Goal: Transaction & Acquisition: Book appointment/travel/reservation

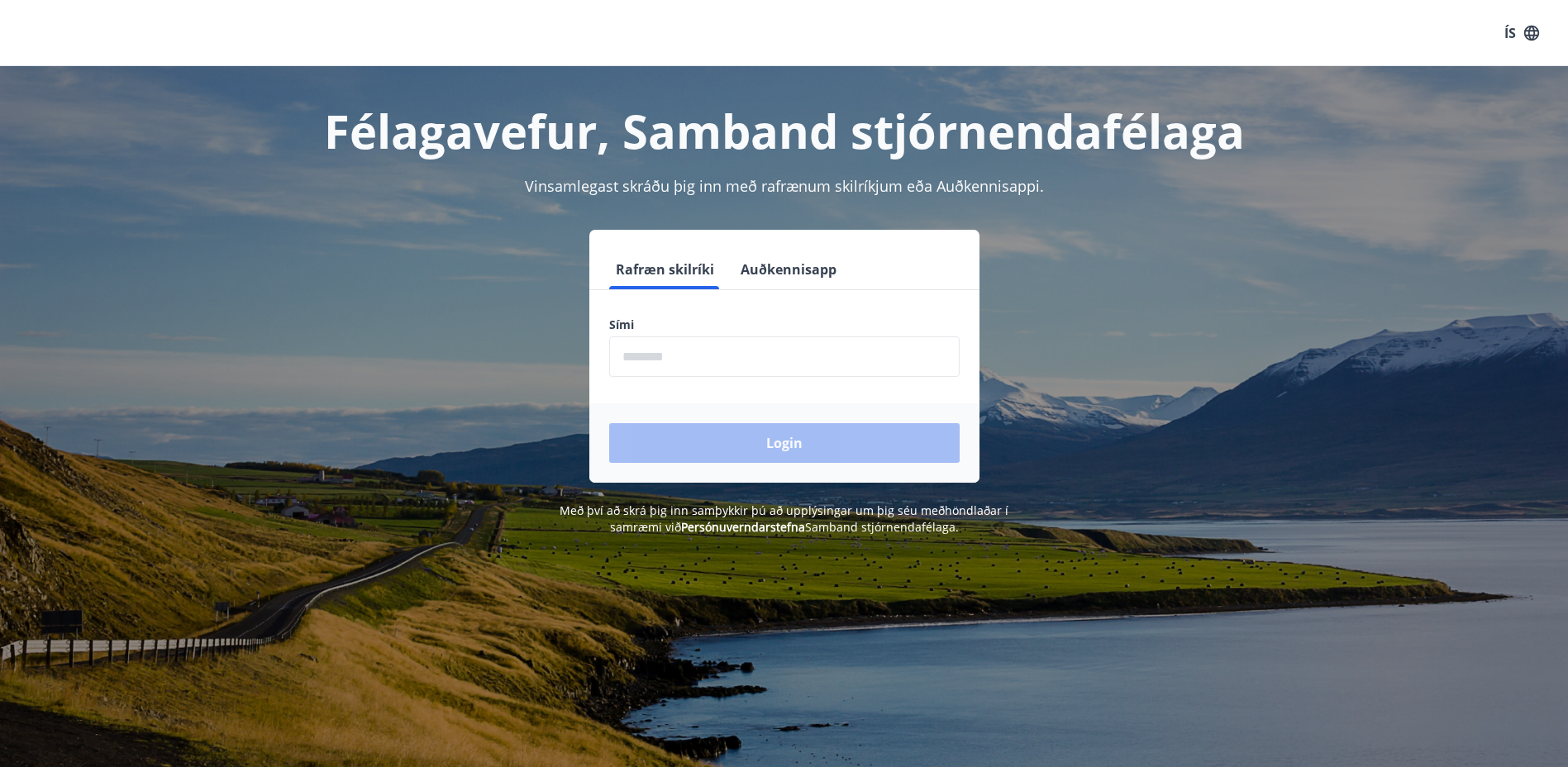
click at [698, 356] on input "phone" at bounding box center [784, 356] width 350 height 40
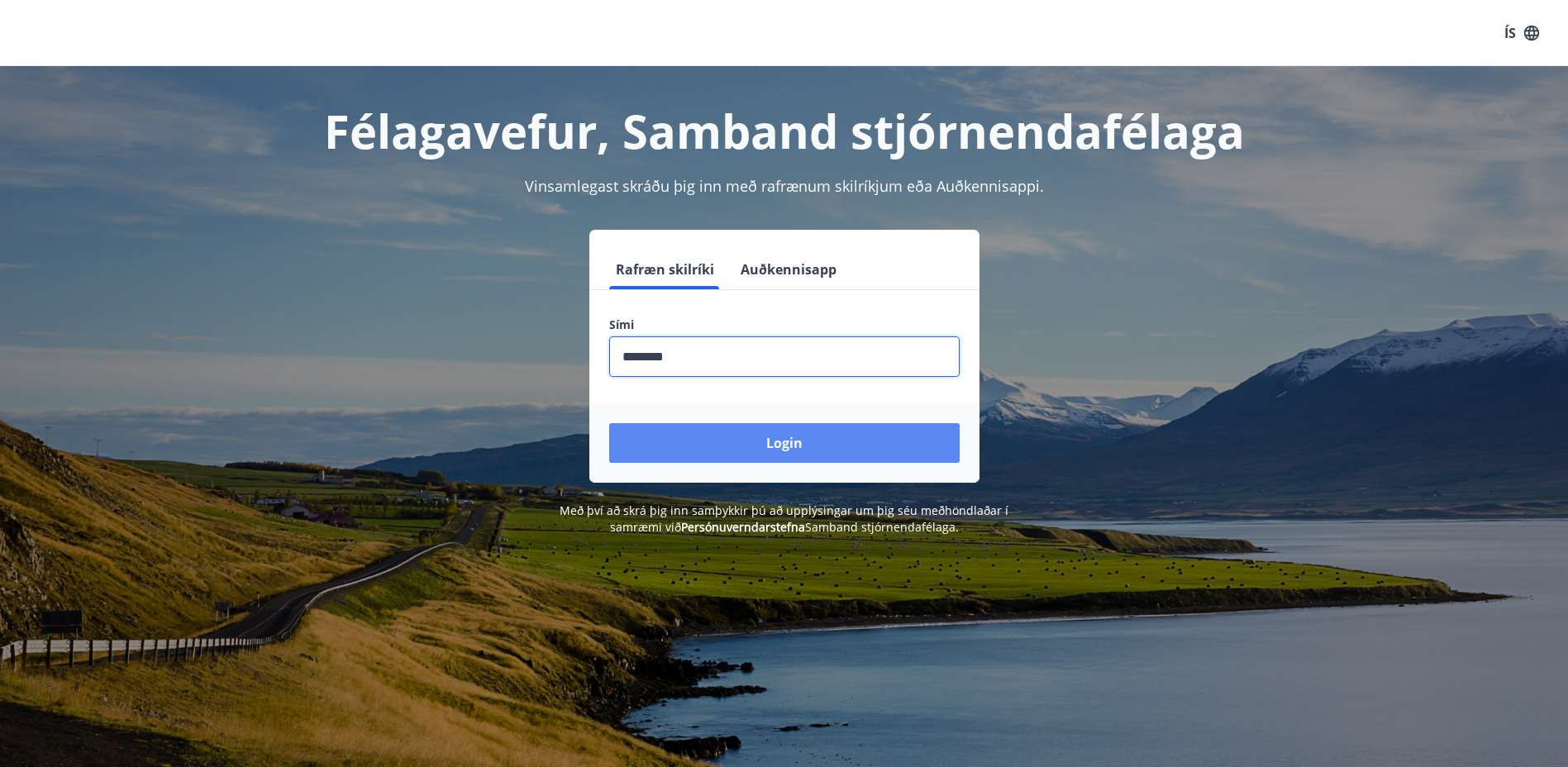
type input "********"
click at [798, 440] on button "Login" at bounding box center [784, 443] width 350 height 39
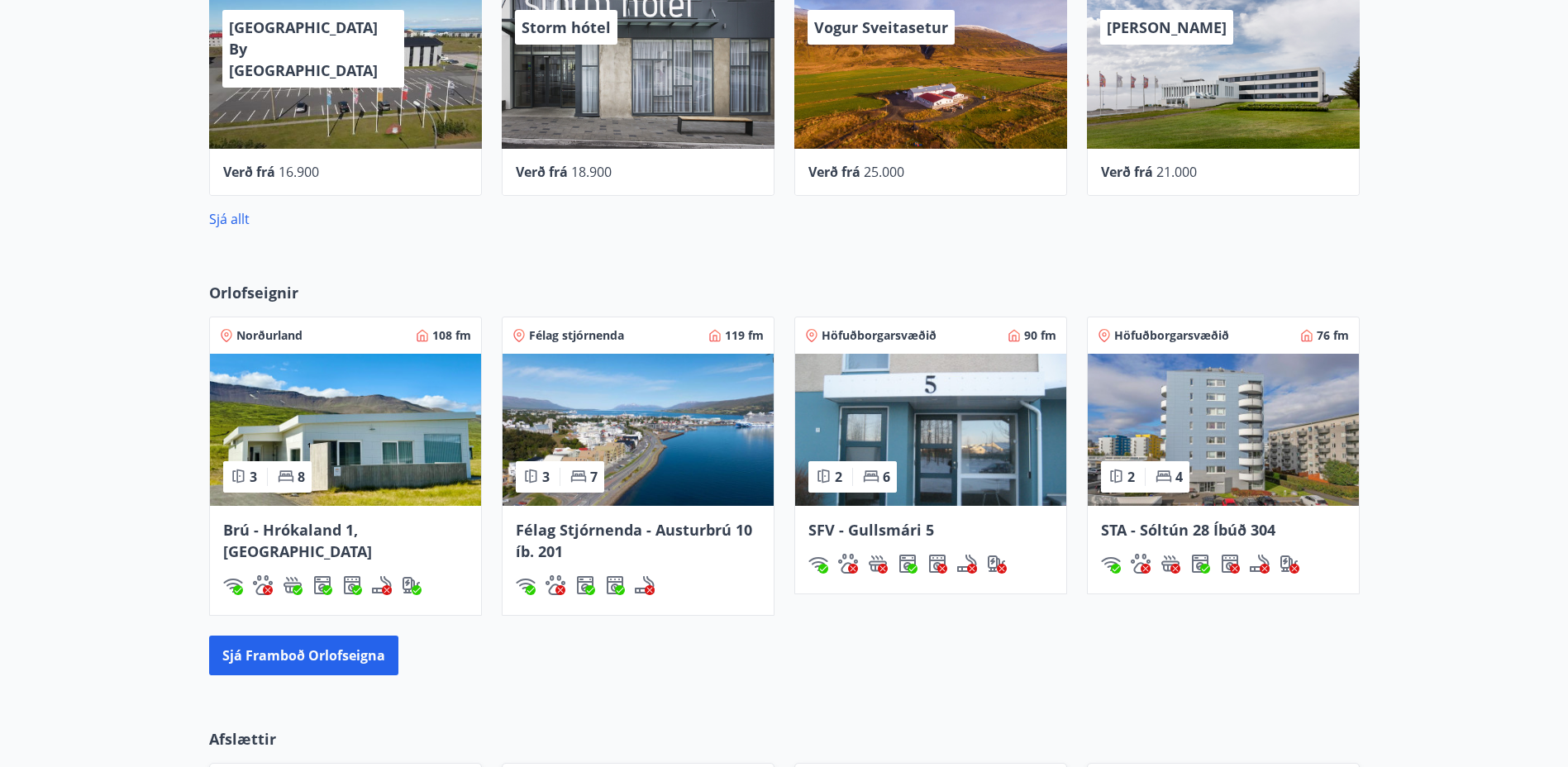
scroll to position [909, 0]
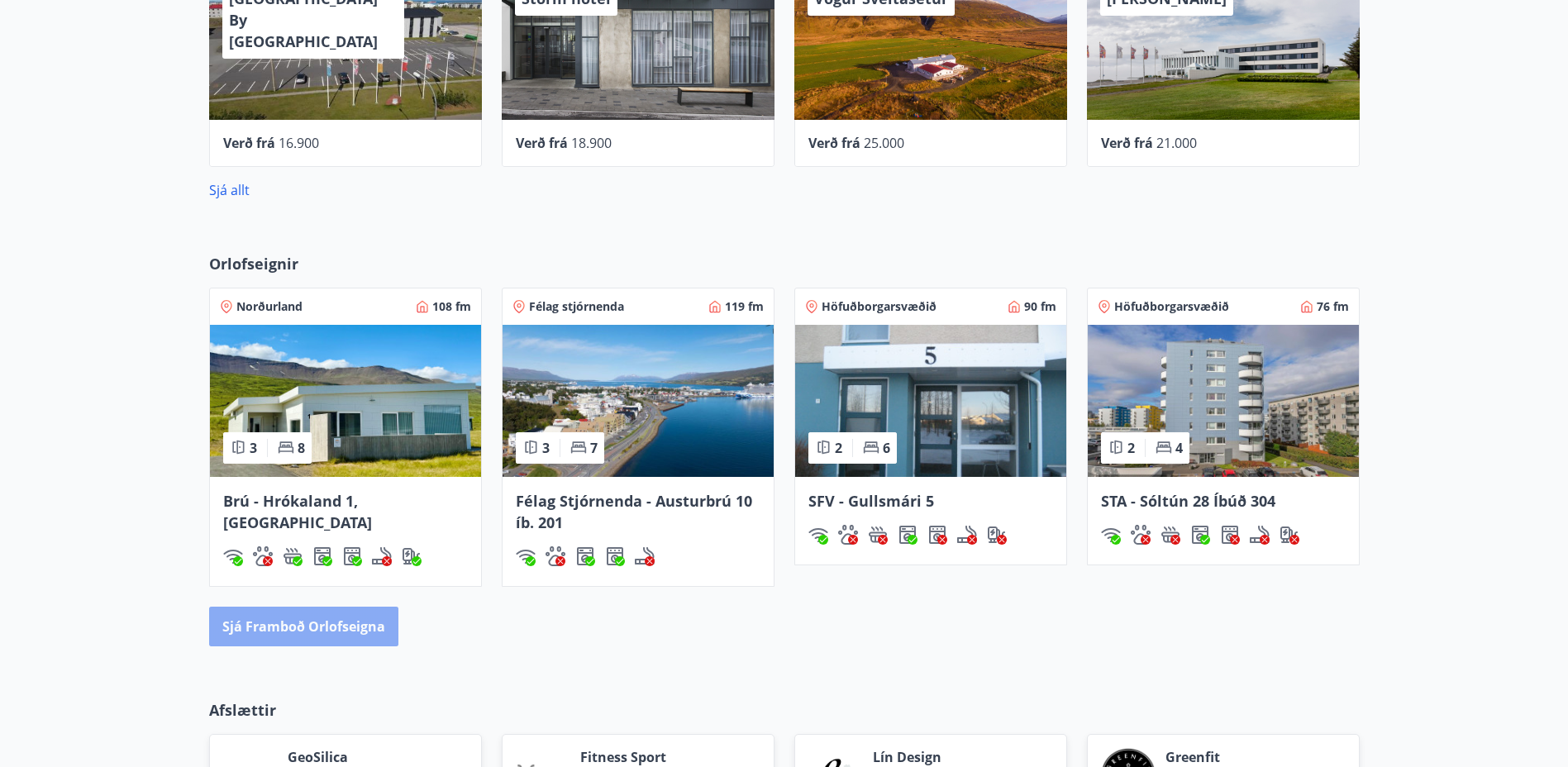
click at [338, 620] on button "Sjá framboð orlofseigna" at bounding box center [304, 626] width 189 height 39
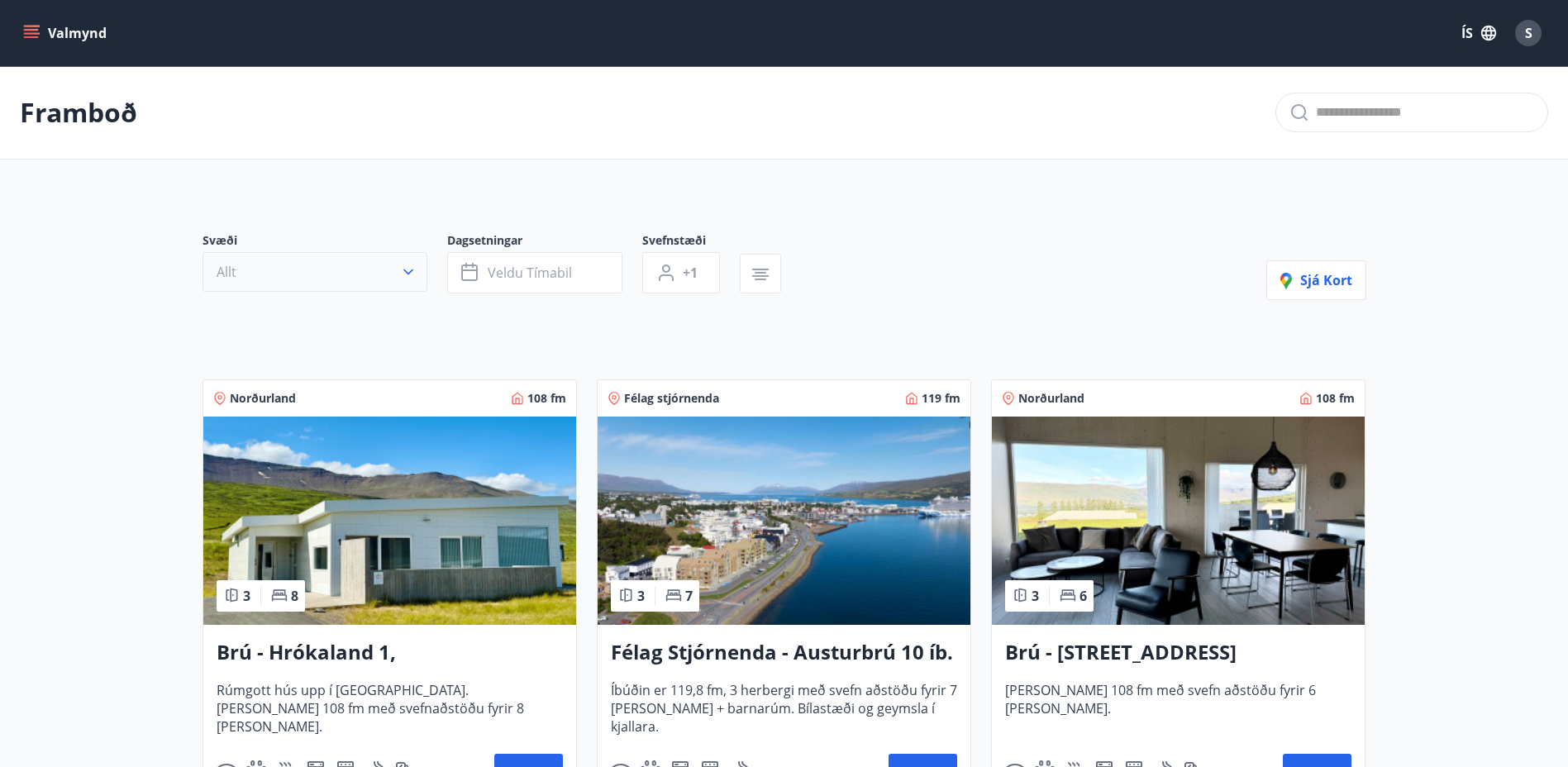
click at [408, 271] on icon "button" at bounding box center [408, 271] width 17 height 17
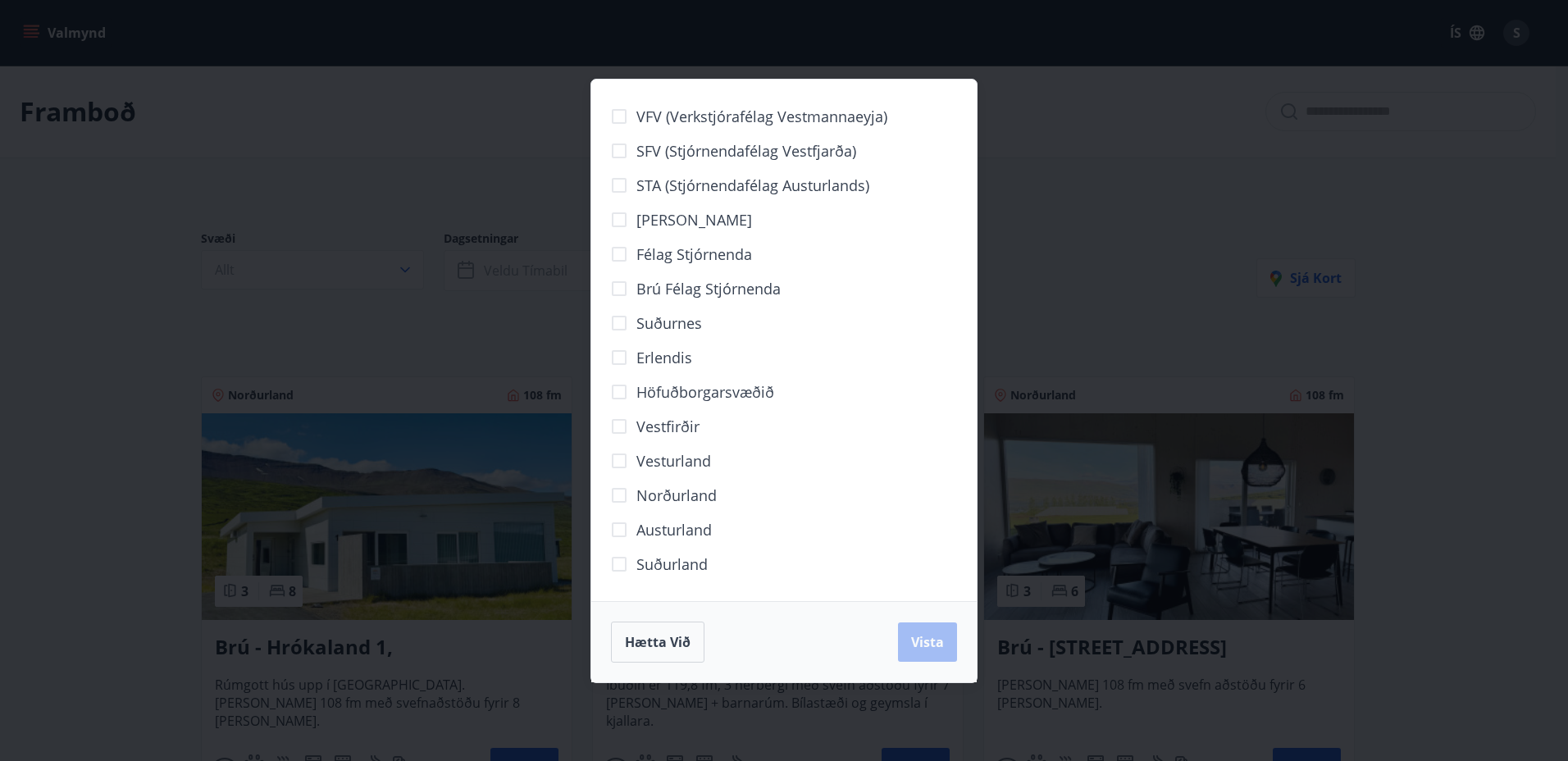
click at [142, 345] on div "VFV (Verkstjórafélag Vestmannaeyja) SFV (Stjórnendafélag Vestfjarða) STA (Stjór…" at bounding box center [784, 380] width 1568 height 761
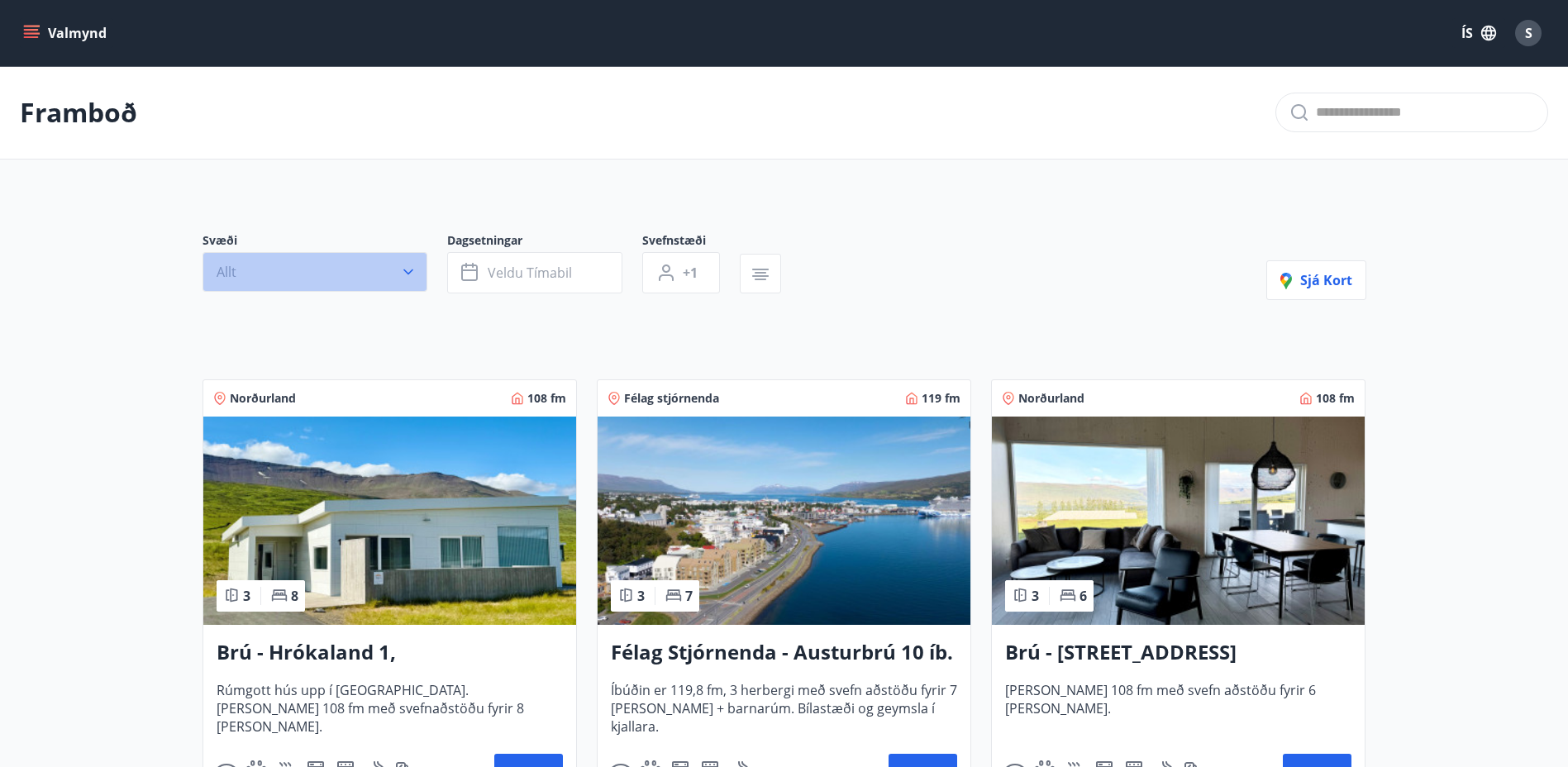
click at [410, 278] on icon "button" at bounding box center [408, 271] width 17 height 17
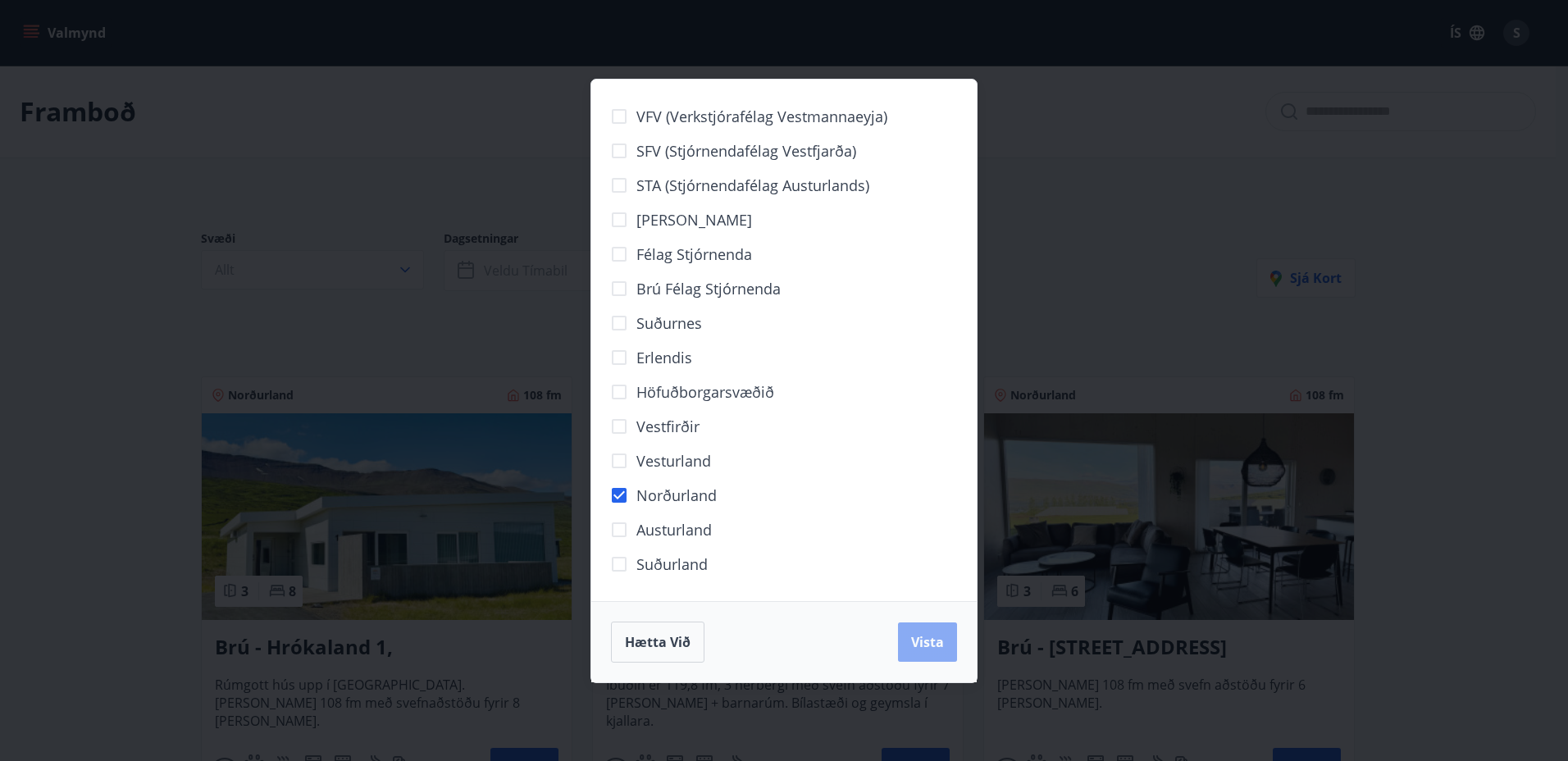
click at [928, 643] on span "Vista" at bounding box center [927, 641] width 33 height 18
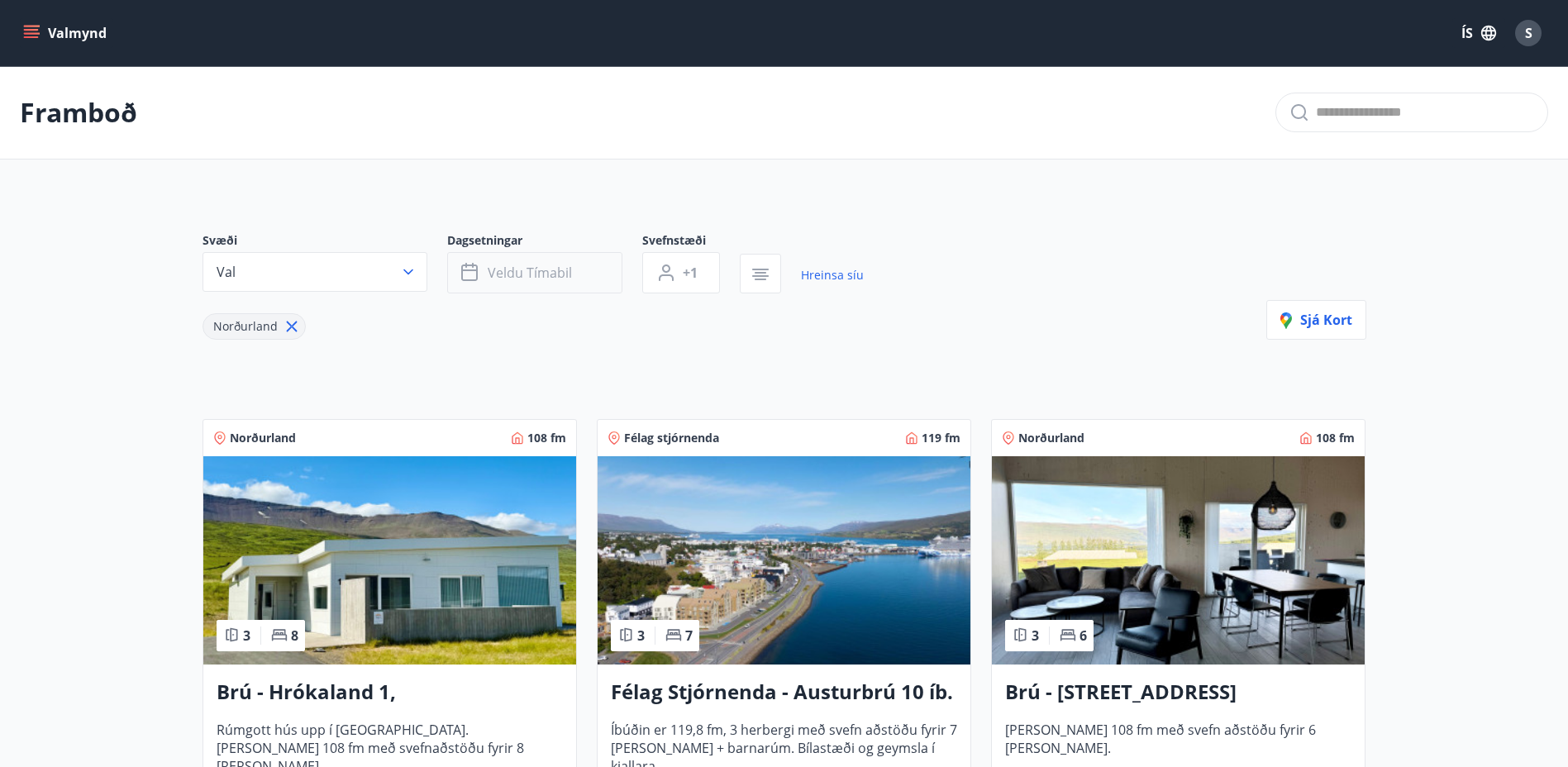
click at [473, 277] on icon "button" at bounding box center [471, 272] width 20 height 20
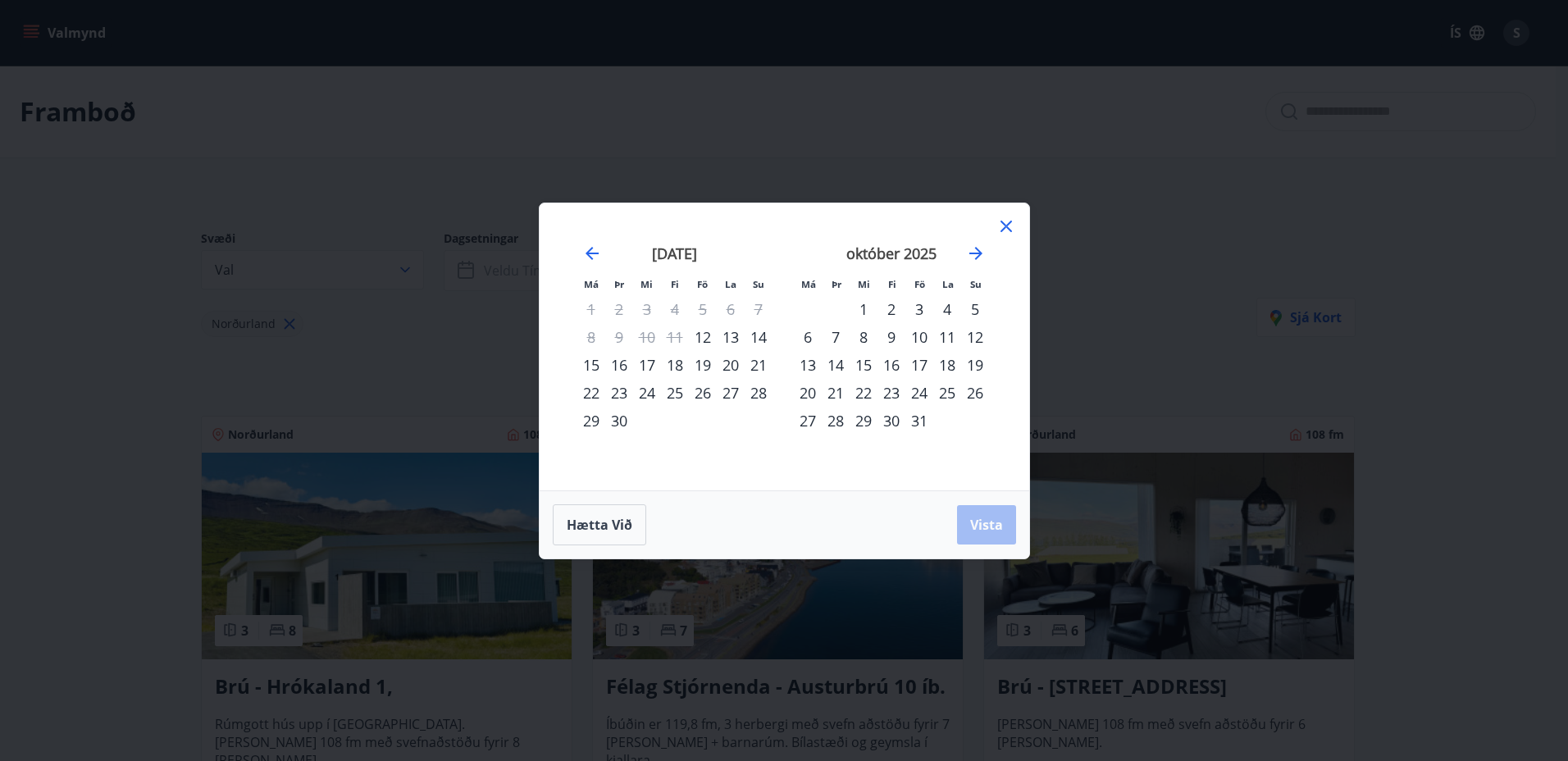
click at [587, 369] on div "15" at bounding box center [590, 364] width 27 height 27
click at [645, 368] on div "17" at bounding box center [646, 364] width 27 height 27
click at [995, 516] on span "Vista" at bounding box center [987, 524] width 33 height 18
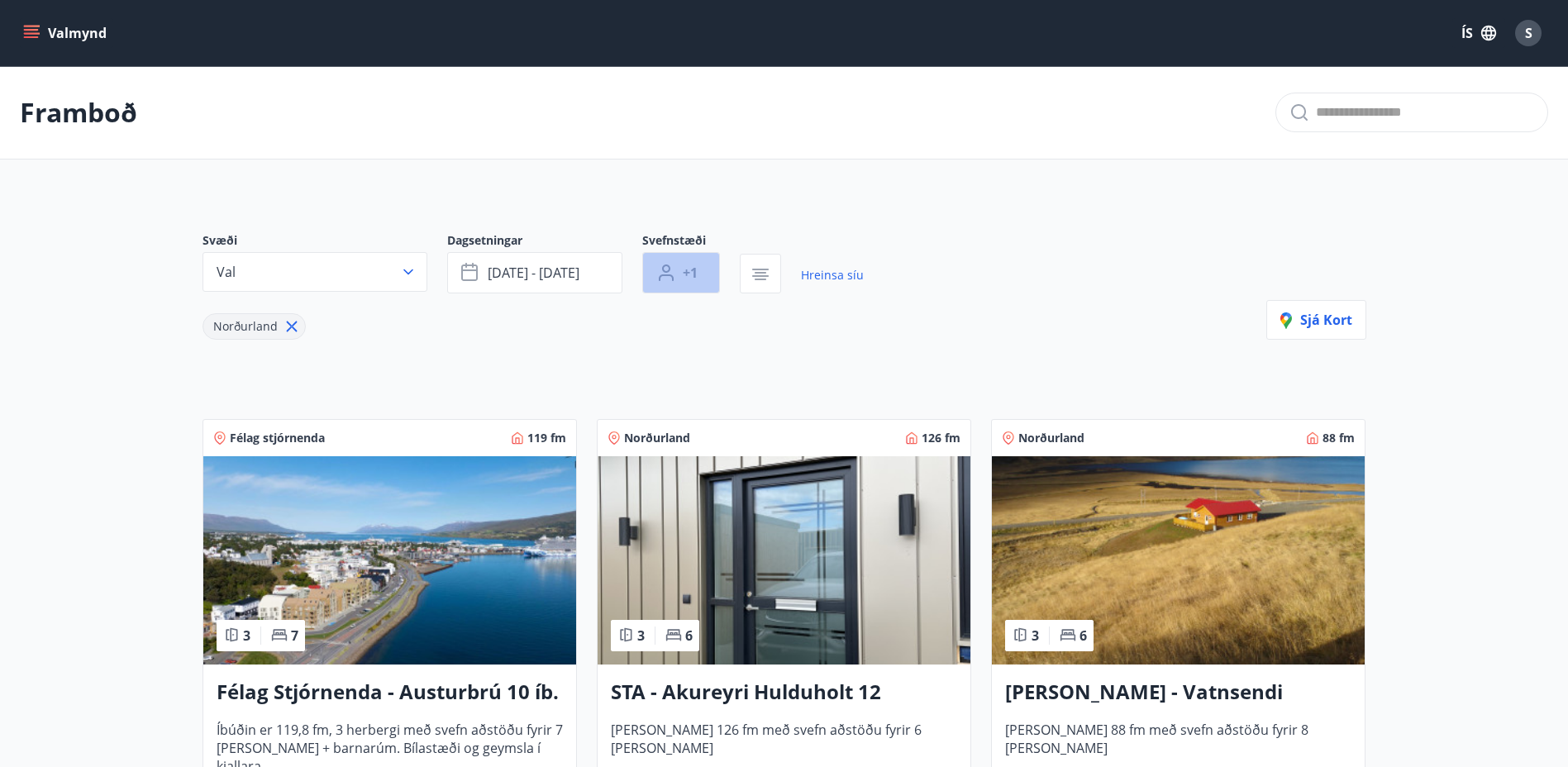
click at [700, 282] on button "+1" at bounding box center [681, 272] width 78 height 41
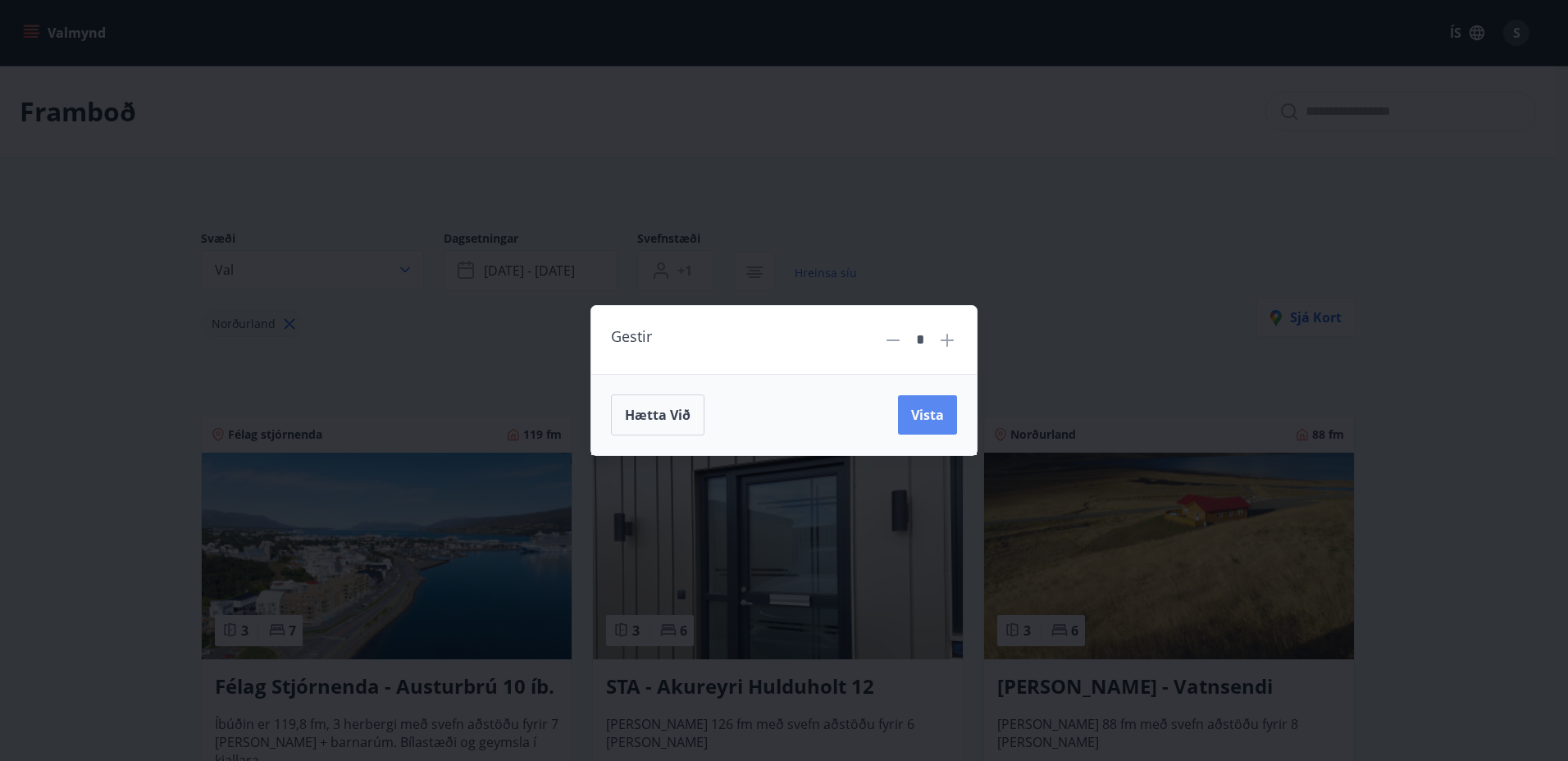
drag, startPoint x: 932, startPoint y: 424, endPoint x: 1018, endPoint y: 391, distance: 92.1
click at [936, 422] on button "Vista" at bounding box center [927, 415] width 59 height 39
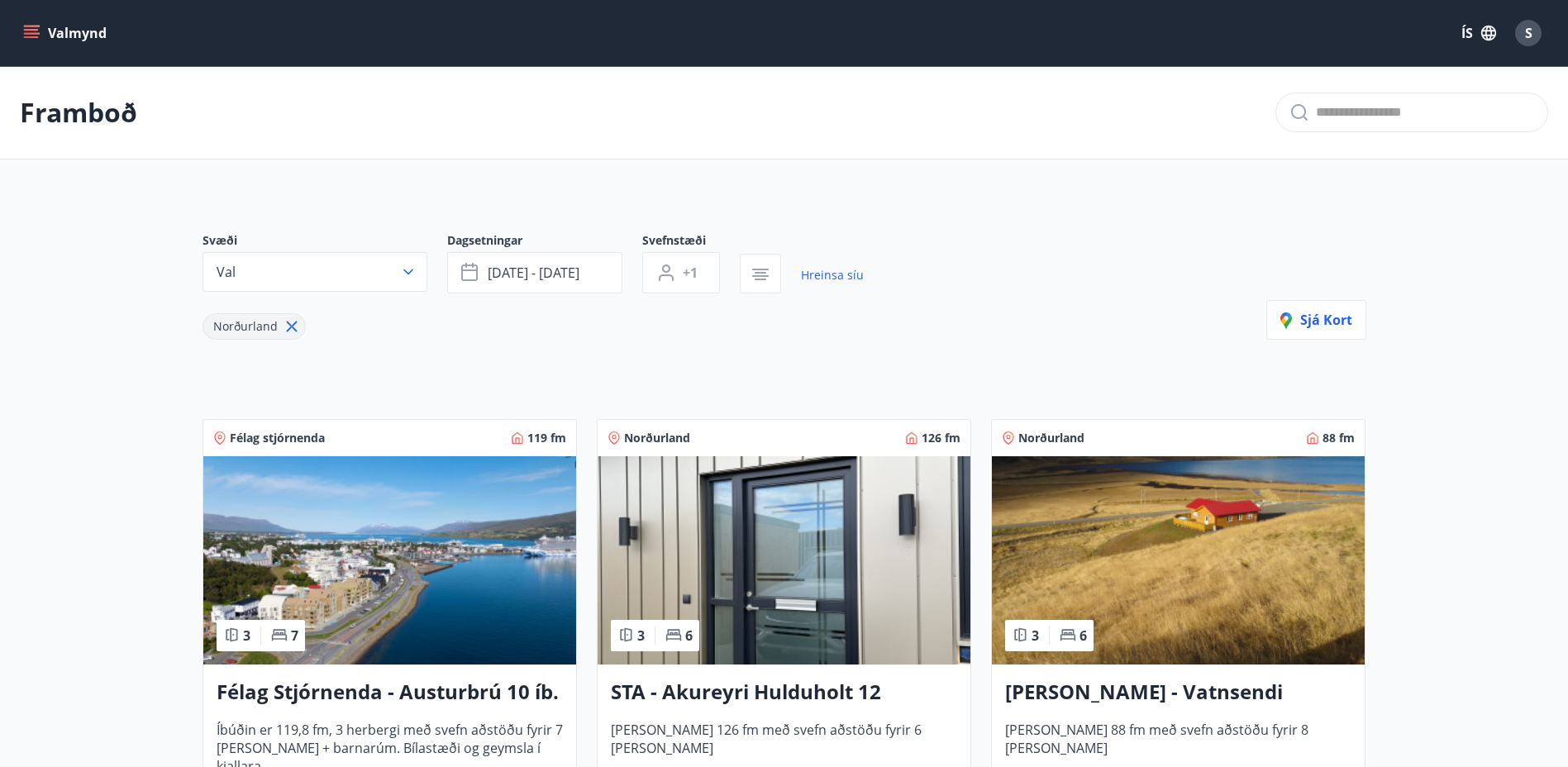
click at [1045, 337] on div "Svæði Val Dagsetningar sep 15 - sep 17 Svefnstæði +1 Hreinsa síu Norðurland Sjá…" at bounding box center [784, 286] width 1164 height 107
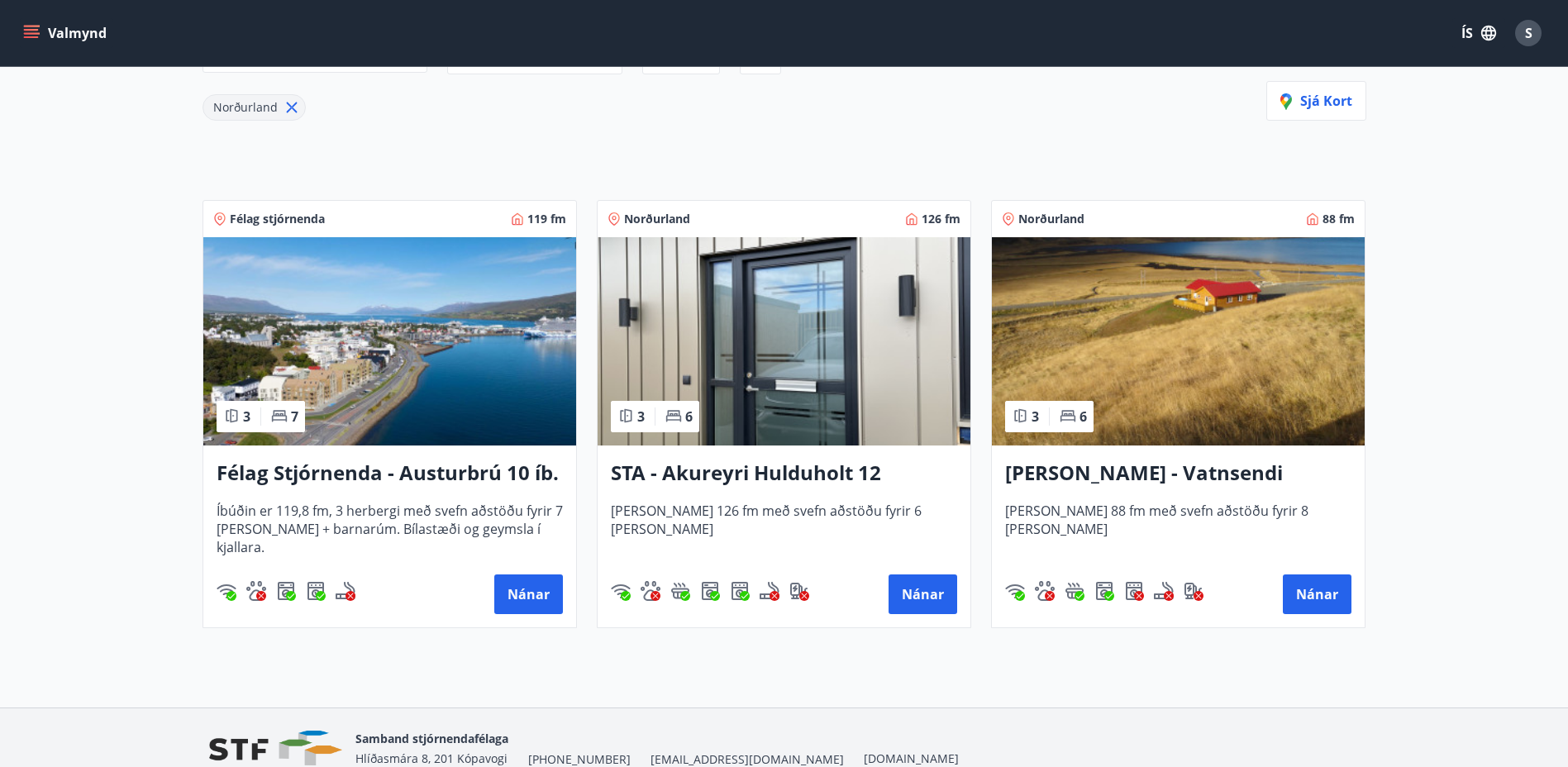
scroll to position [248, 0]
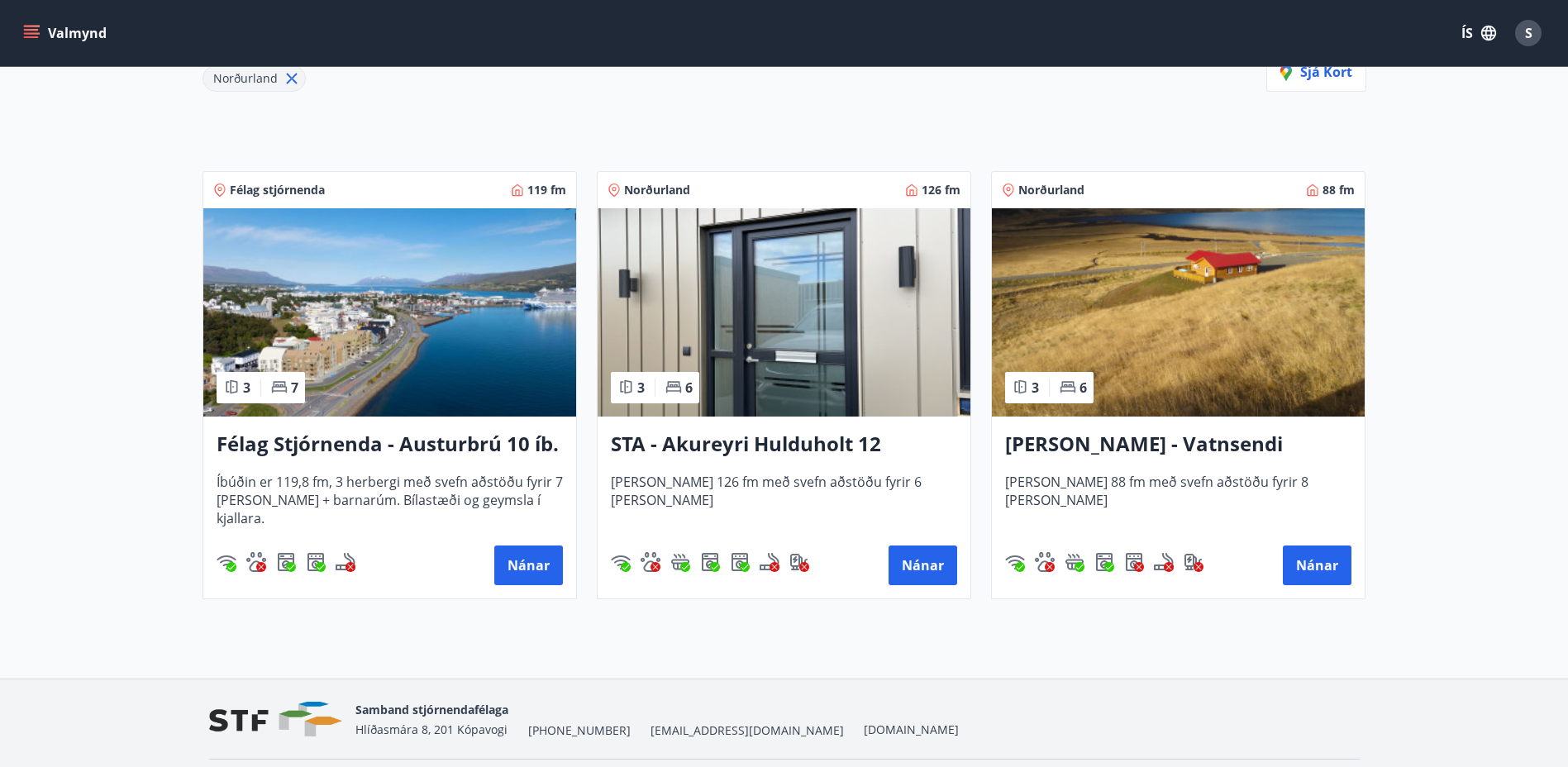
click at [692, 442] on h3 "STA - Akureyri Hulduholt 12" at bounding box center [784, 444] width 347 height 29
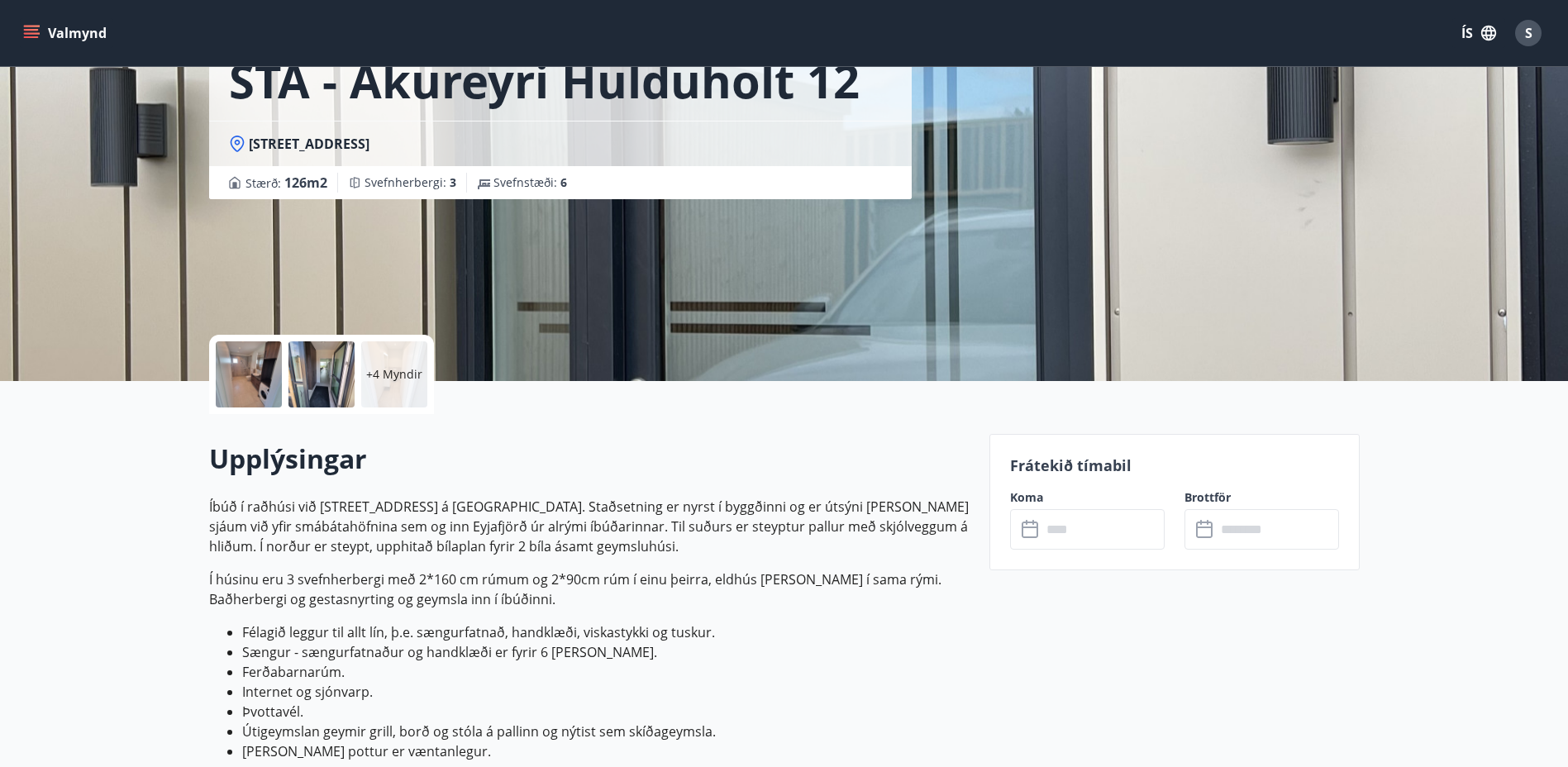
scroll to position [165, 0]
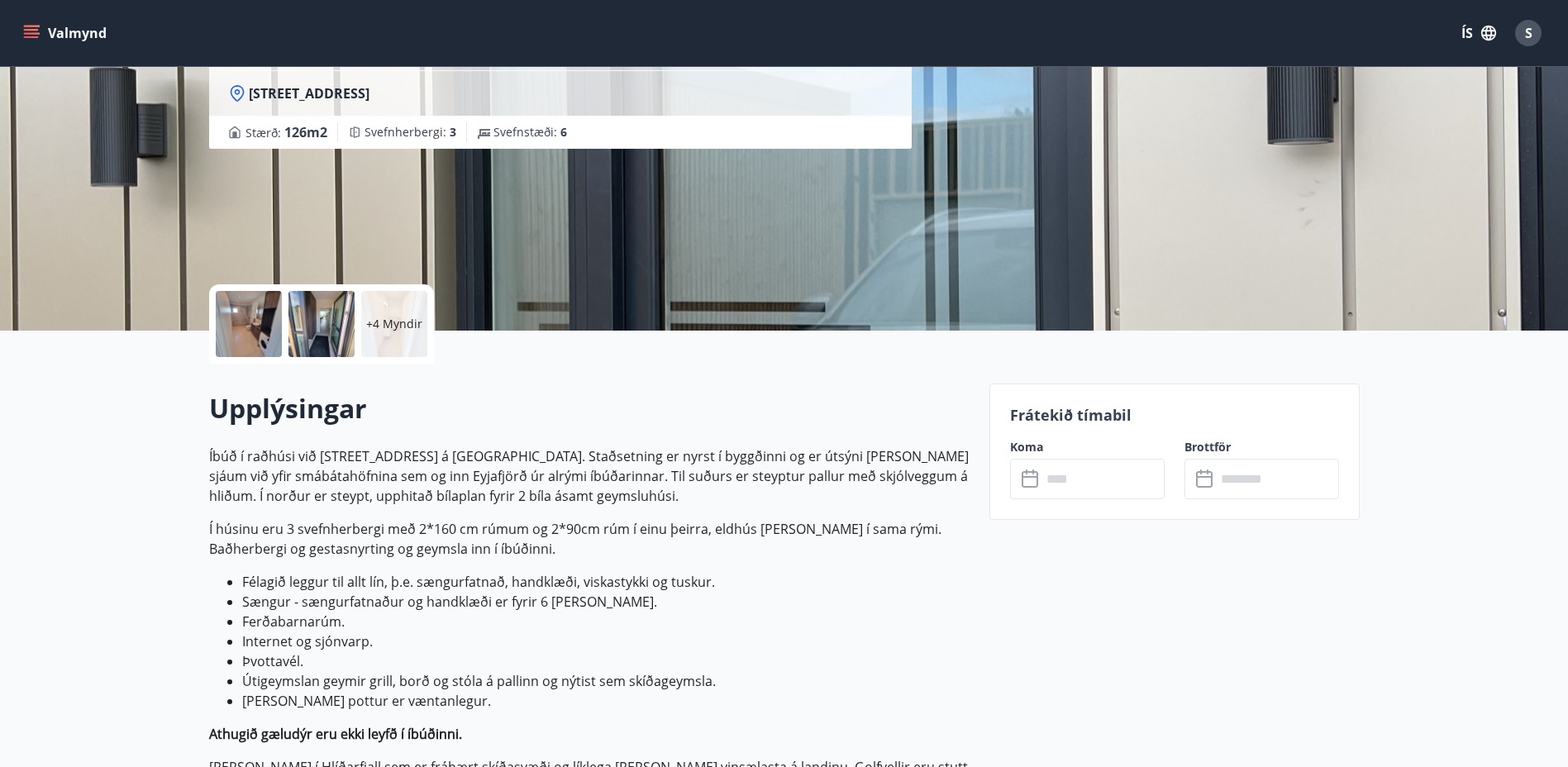
click at [1032, 482] on icon at bounding box center [1032, 479] width 20 height 20
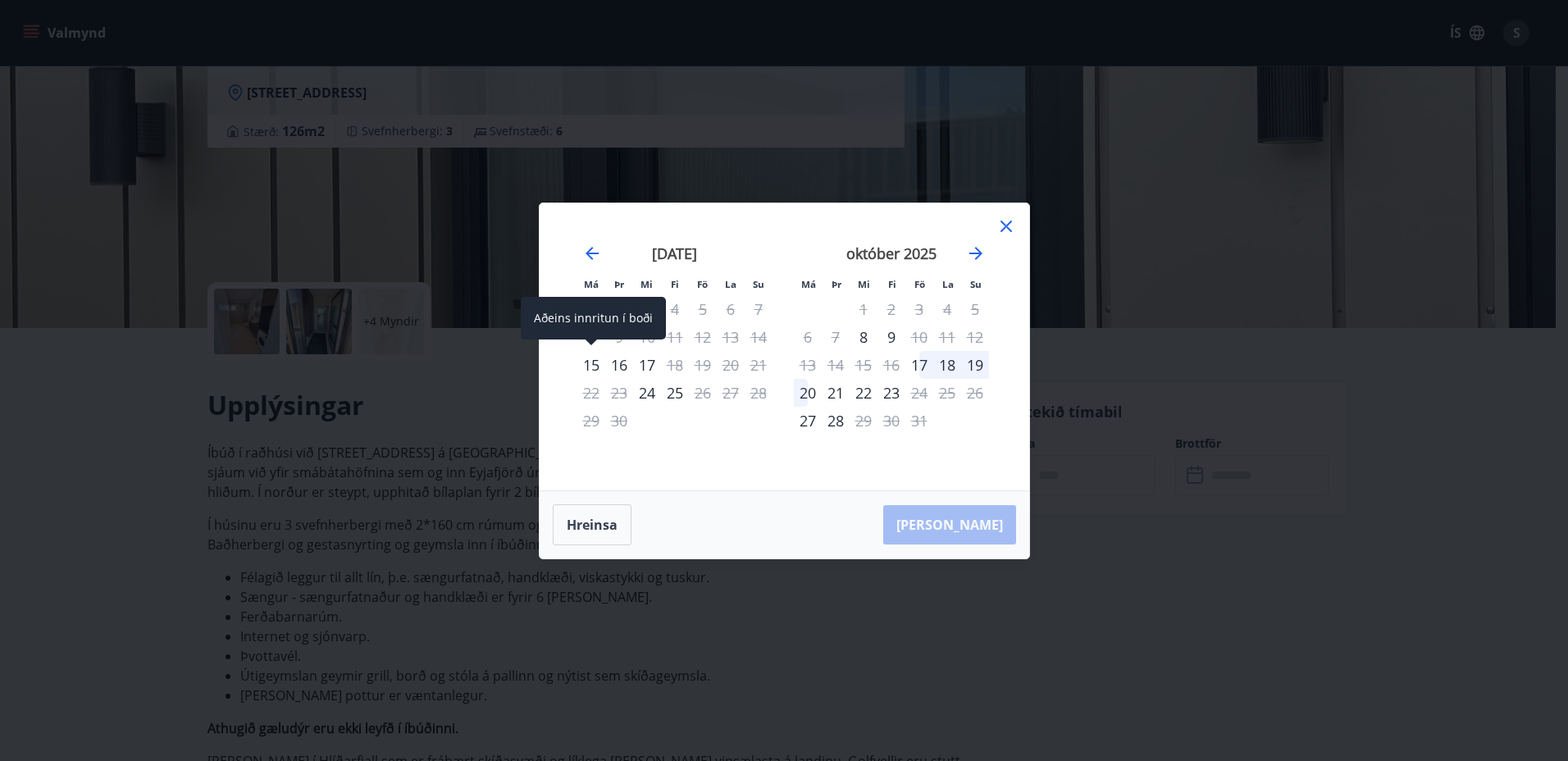
click at [588, 371] on div "15" at bounding box center [590, 364] width 27 height 27
click at [590, 363] on div "15" at bounding box center [590, 364] width 27 height 27
click at [585, 540] on button "Hreinsa" at bounding box center [592, 524] width 79 height 41
click at [588, 364] on div "15" at bounding box center [590, 364] width 27 height 27
click at [651, 369] on div "17" at bounding box center [646, 364] width 27 height 27
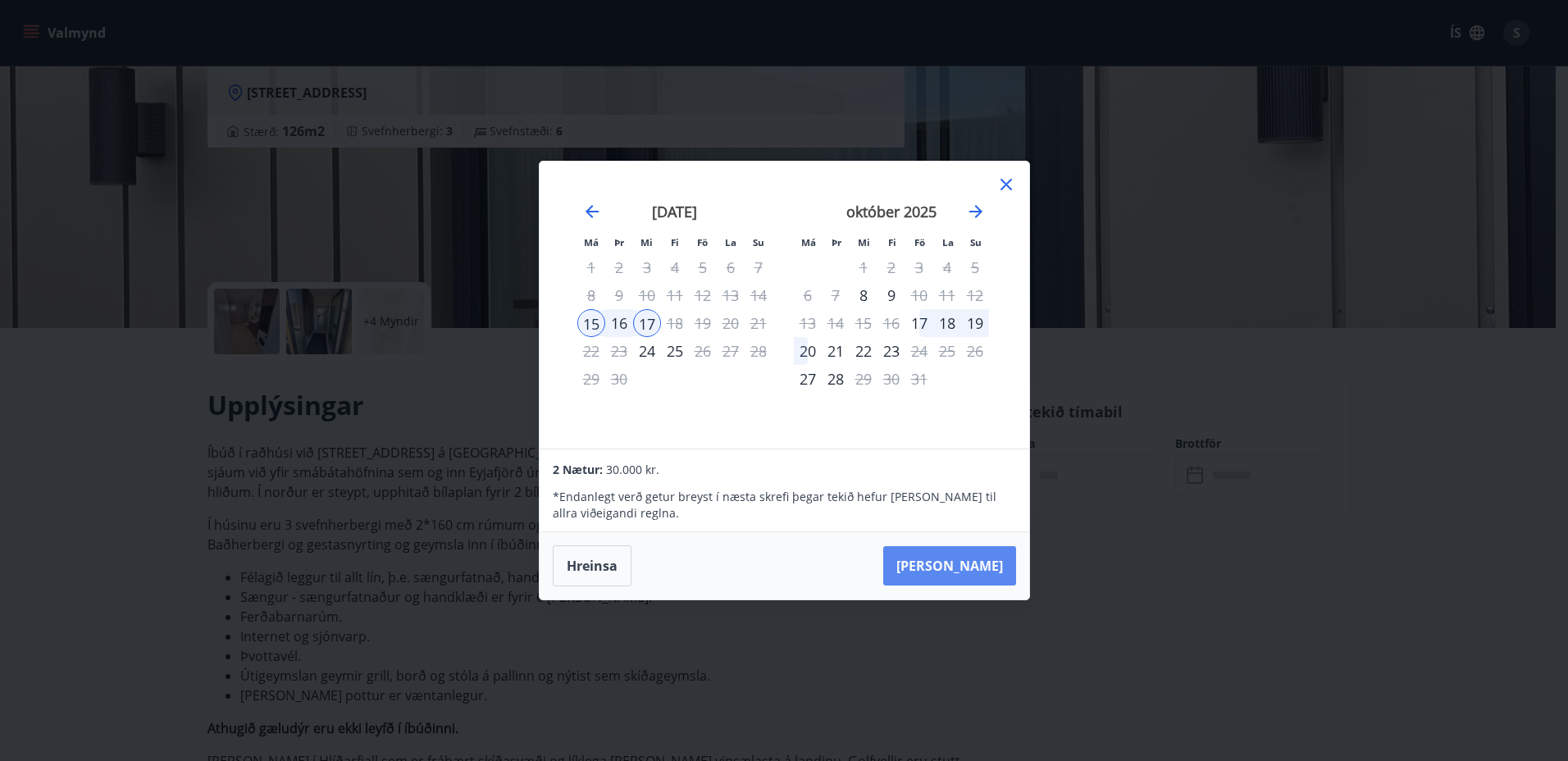
click at [985, 571] on button "Taka Frá" at bounding box center [950, 565] width 133 height 39
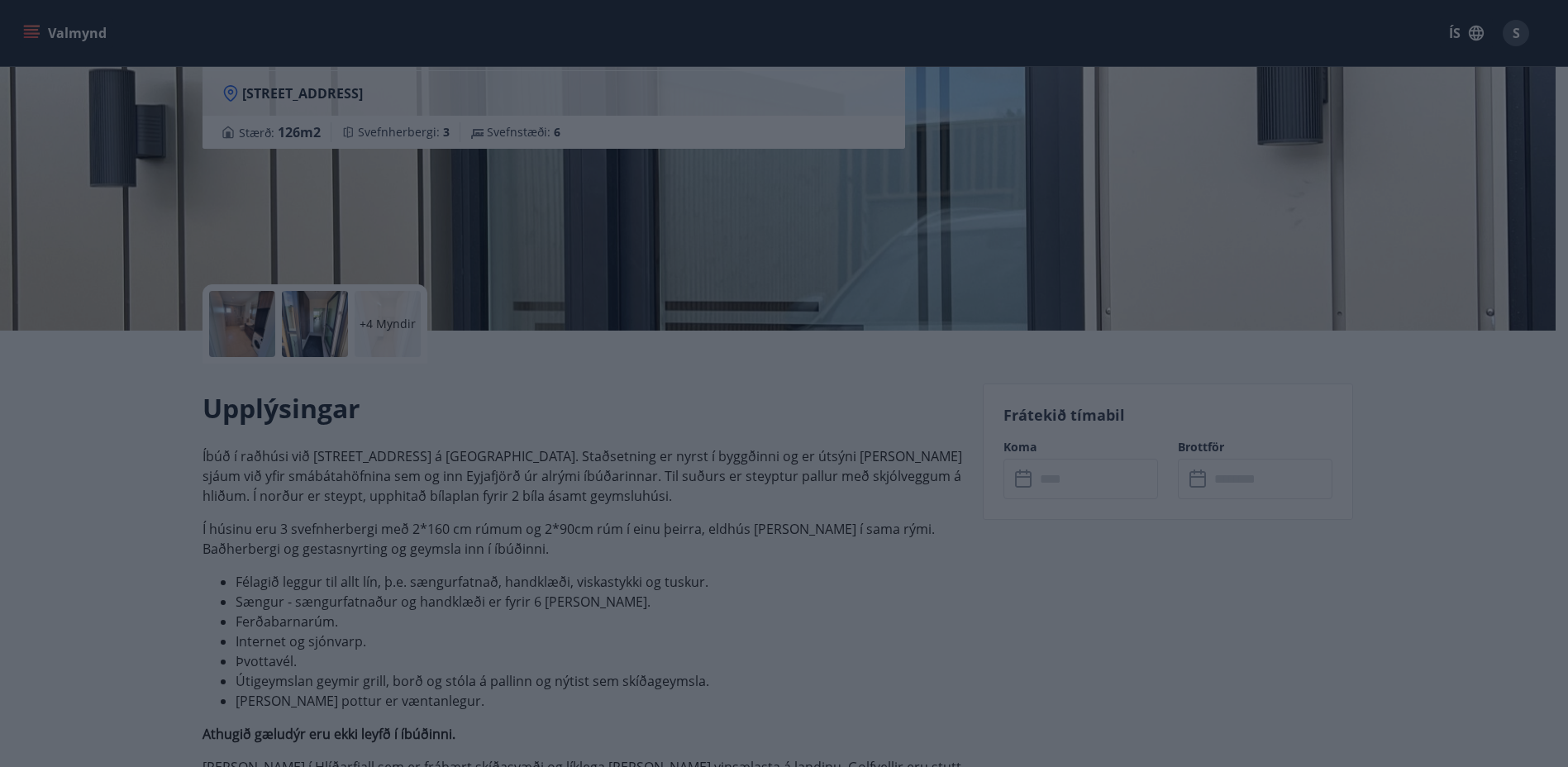
type input "******"
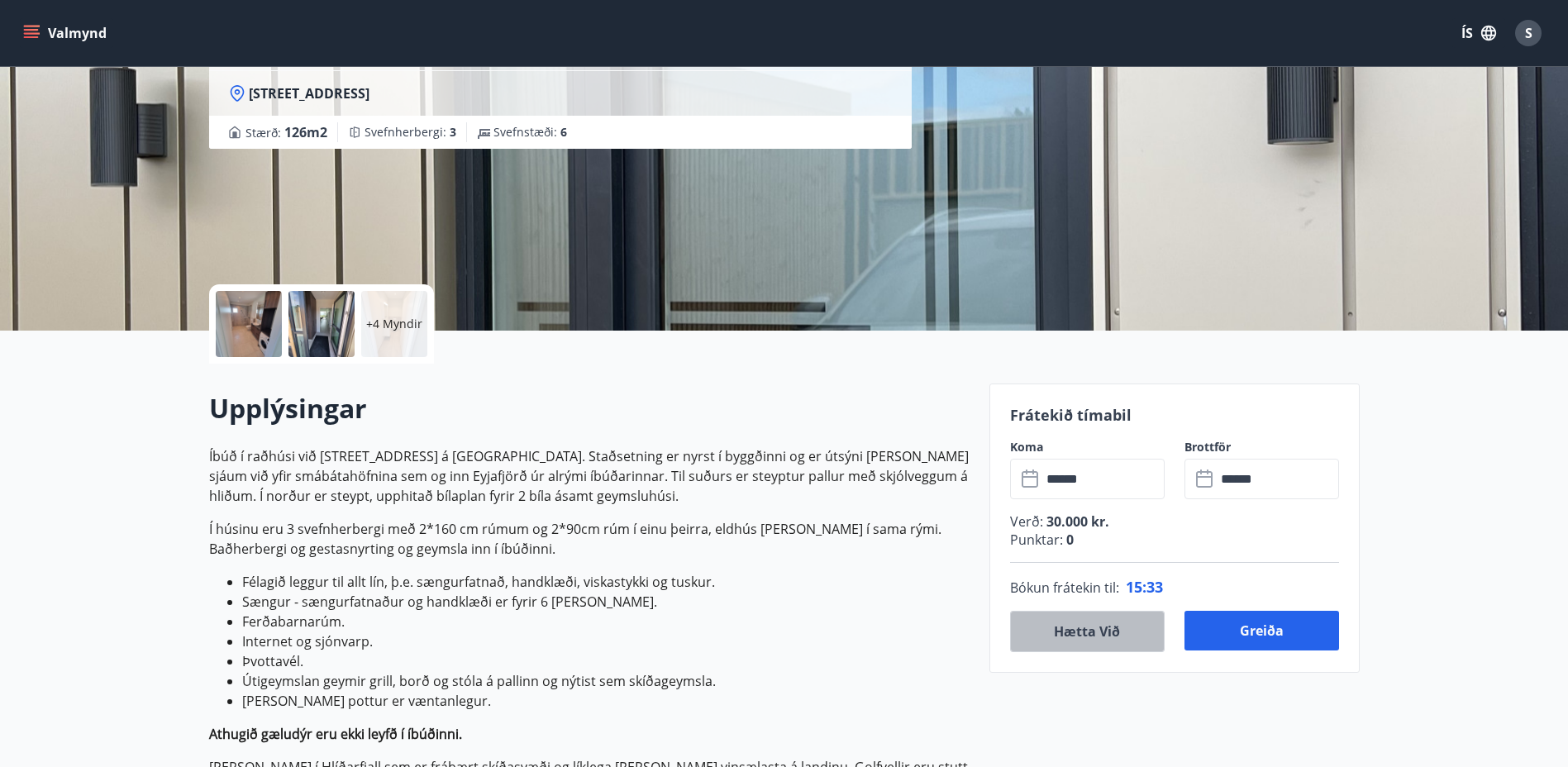
click at [1069, 638] on button "Hætta við" at bounding box center [1087, 631] width 155 height 41
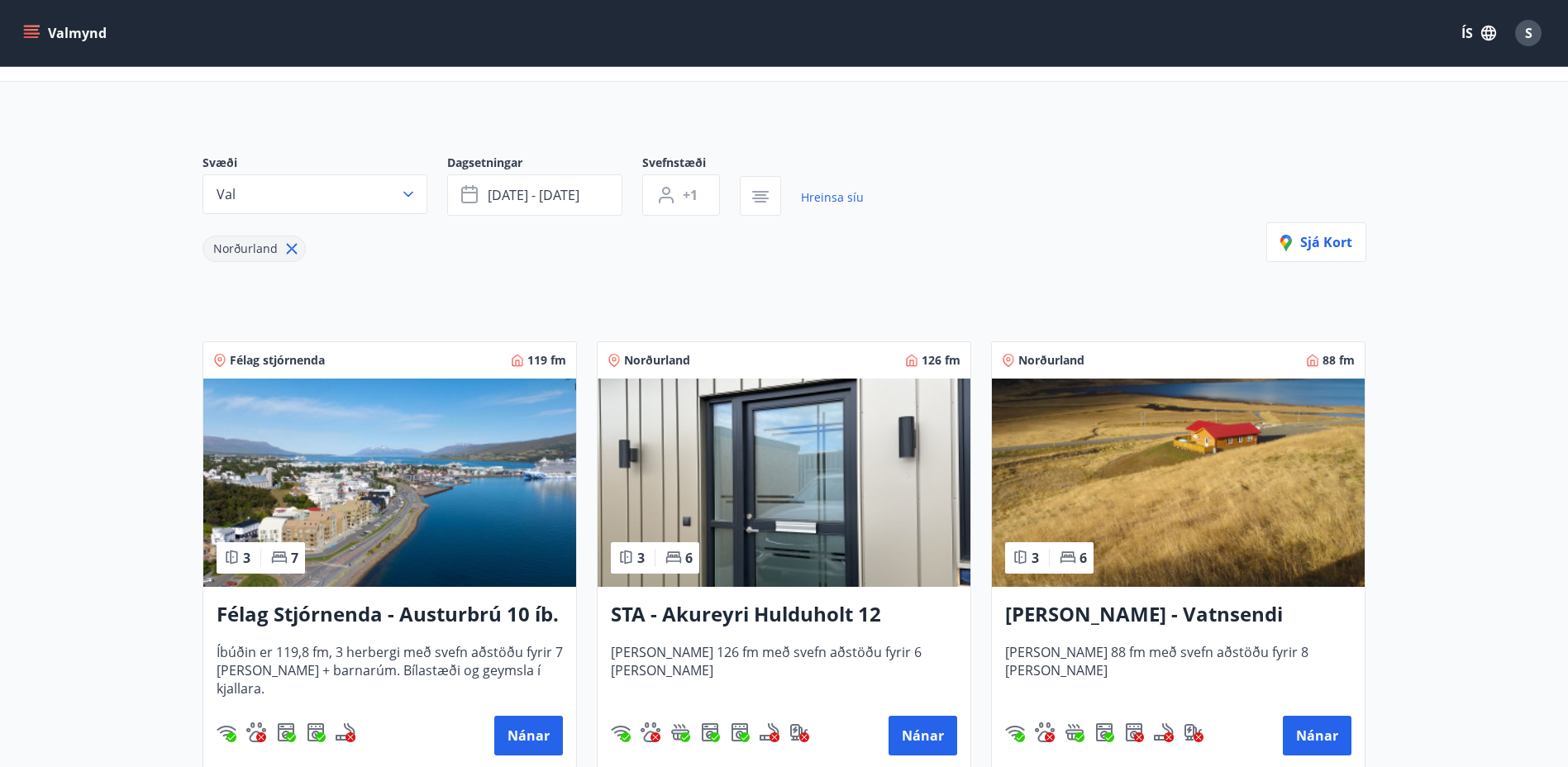
scroll to position [165, 0]
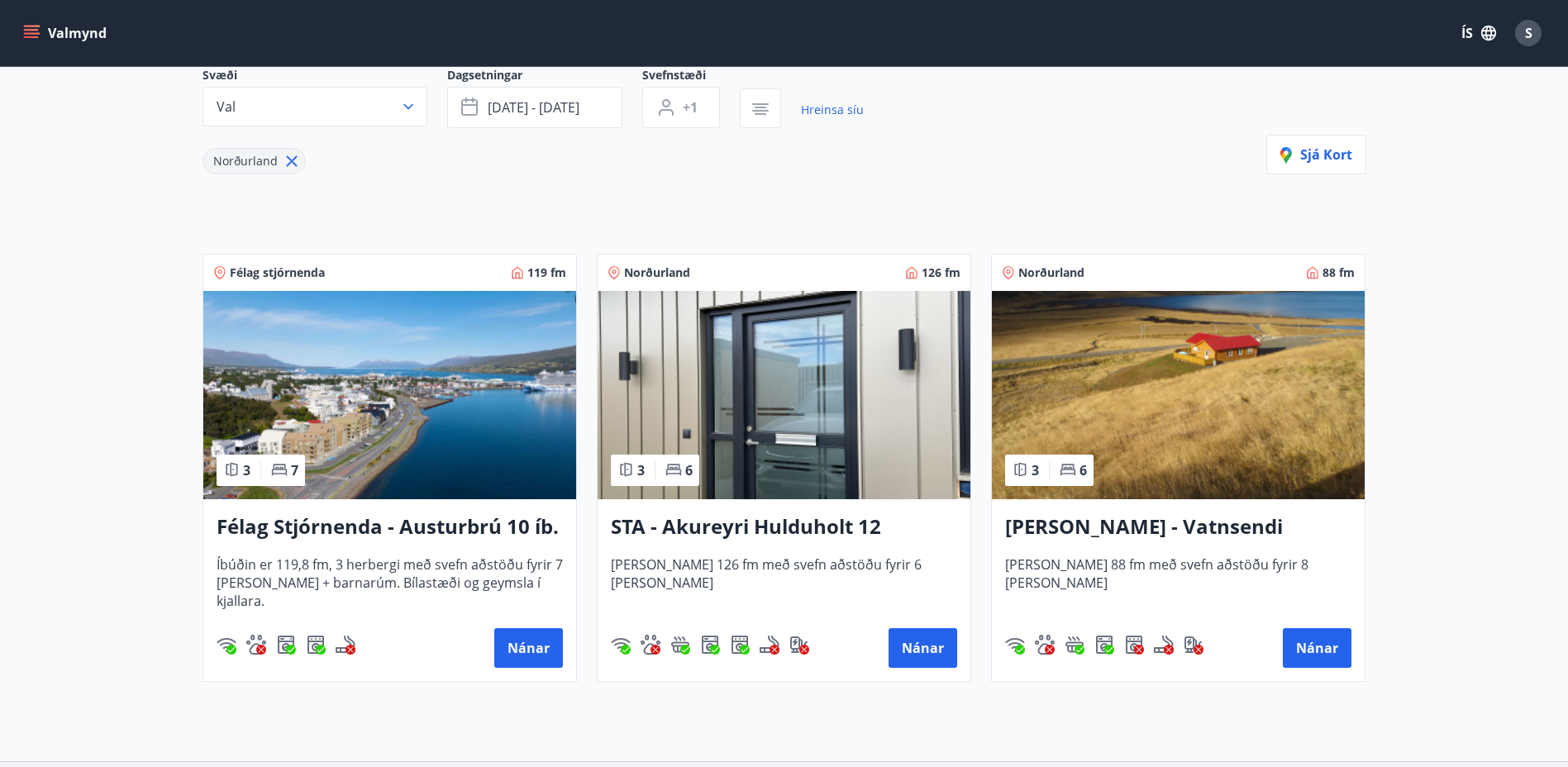
click at [741, 521] on h3 "STA - Akureyri Hulduholt 12" at bounding box center [784, 527] width 347 height 29
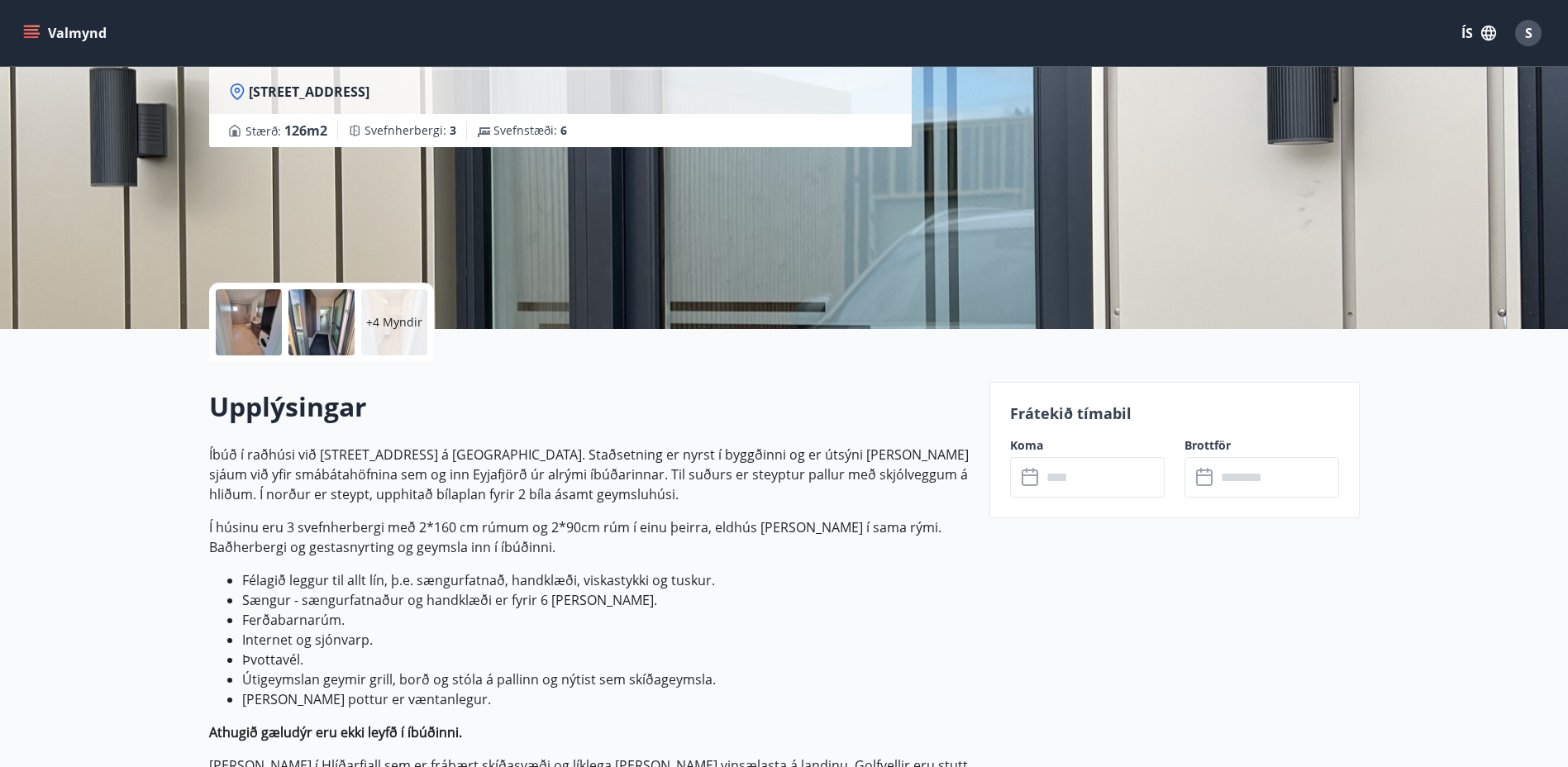
scroll to position [248, 0]
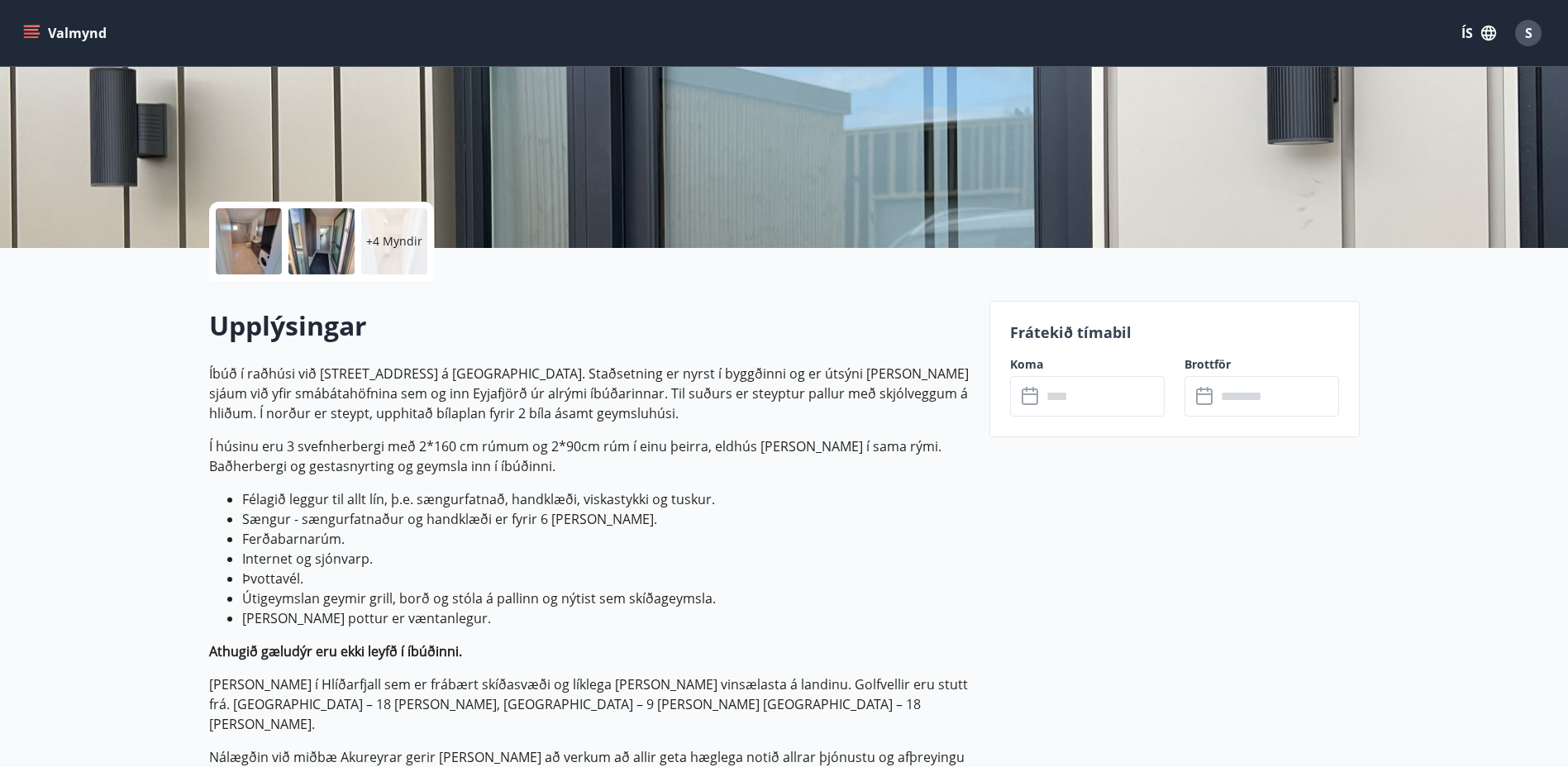
click at [1035, 404] on icon at bounding box center [1032, 396] width 20 height 20
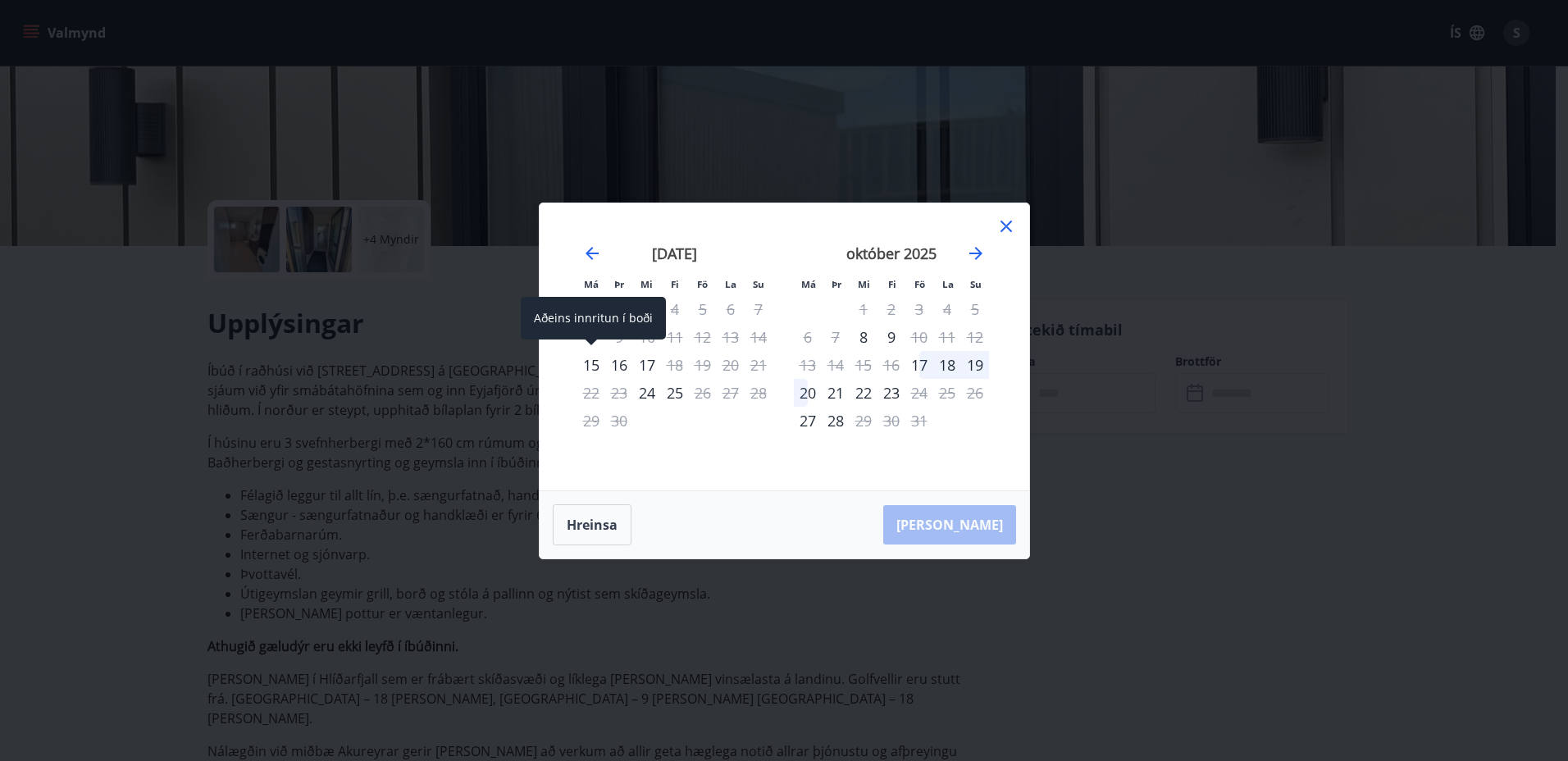
click at [588, 369] on div "15" at bounding box center [590, 364] width 27 height 27
click at [596, 368] on div "15" at bounding box center [590, 364] width 27 height 27
click at [594, 518] on button "Hreinsa" at bounding box center [592, 524] width 79 height 41
click at [587, 368] on div "15" at bounding box center [590, 364] width 27 height 27
click at [649, 365] on div "17" at bounding box center [646, 364] width 27 height 27
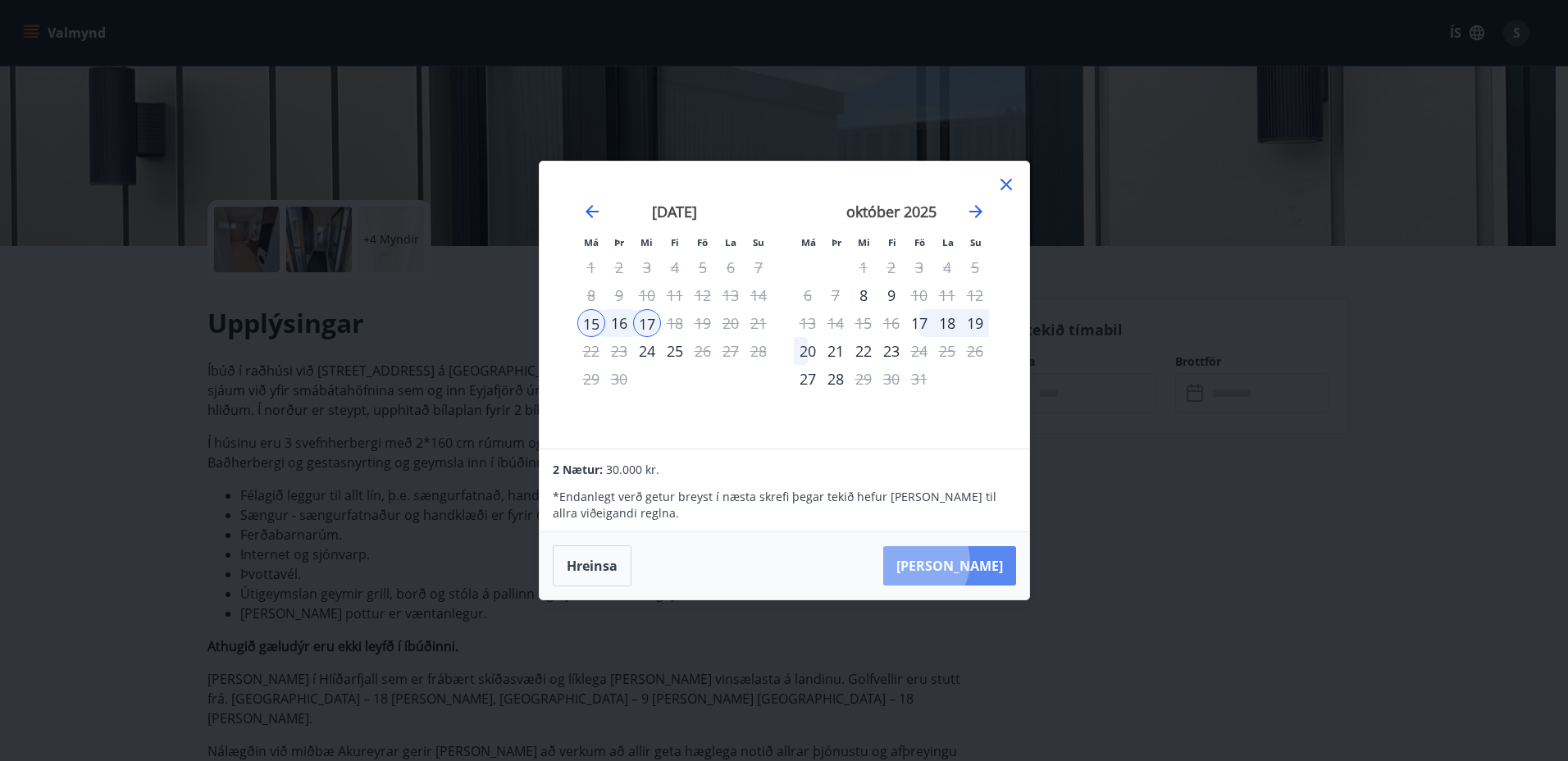
click at [967, 562] on button "Taka Frá" at bounding box center [950, 565] width 133 height 39
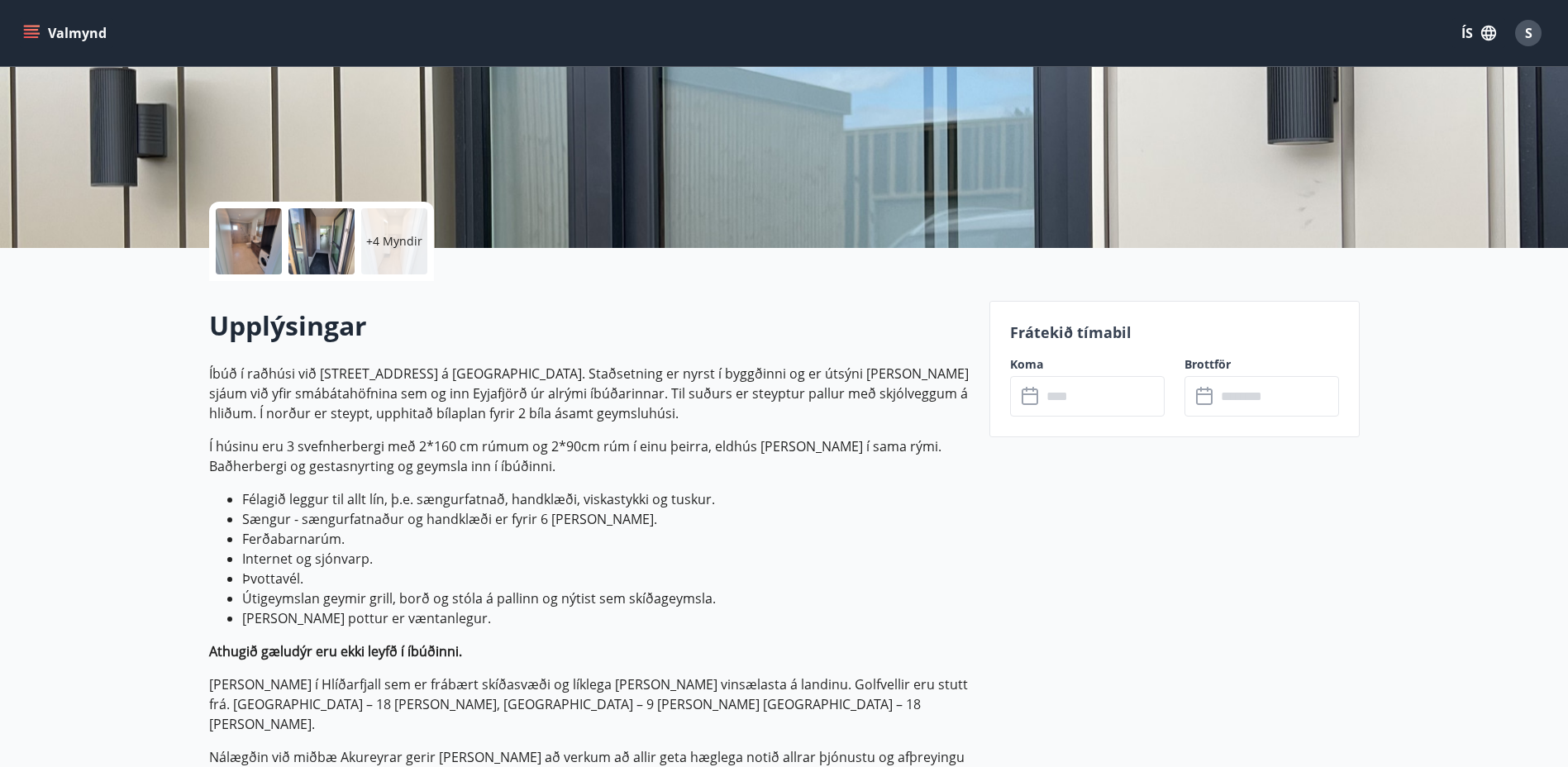
type input "******"
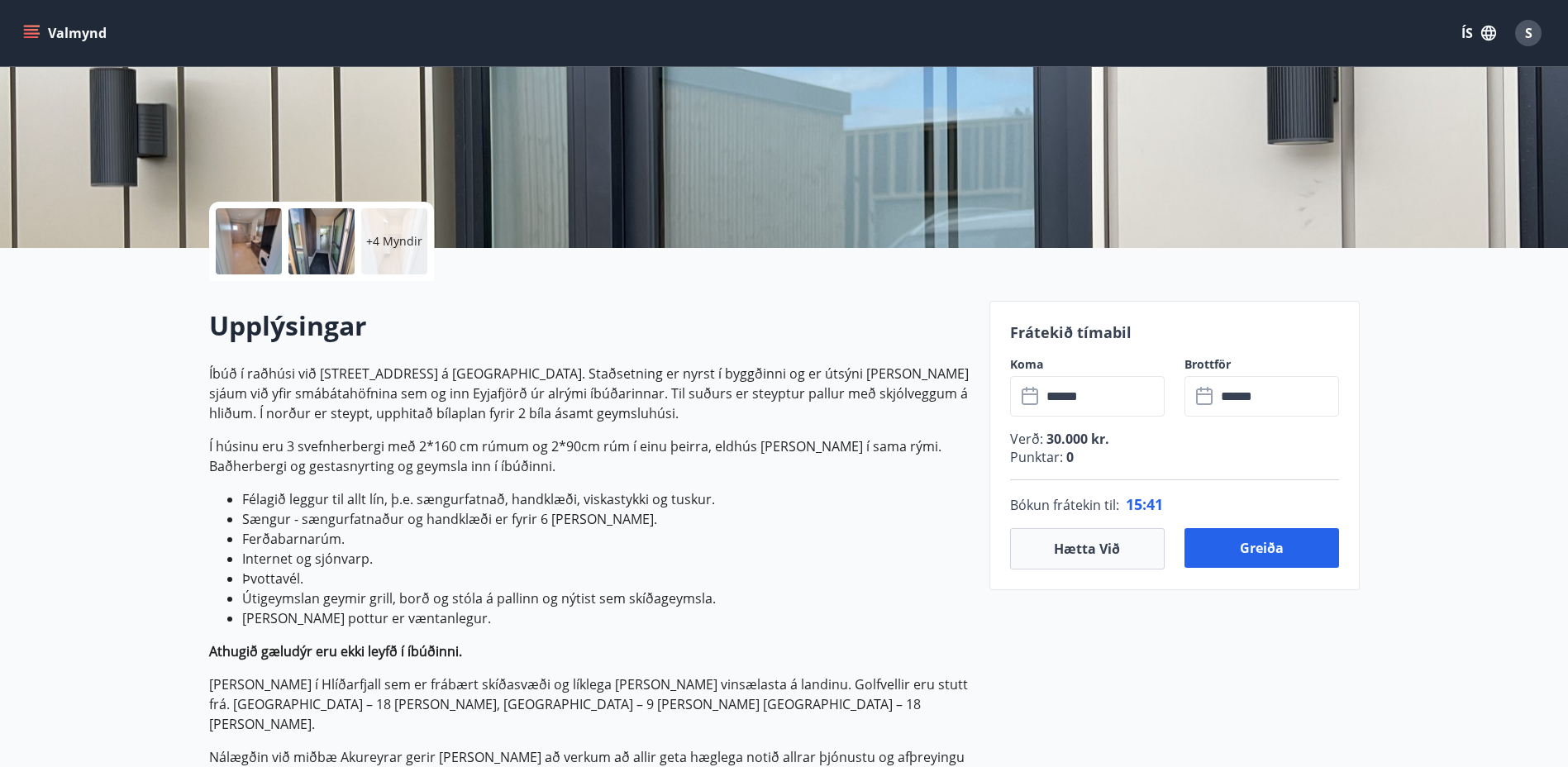
click at [1266, 546] on button "Greiða" at bounding box center [1262, 547] width 155 height 39
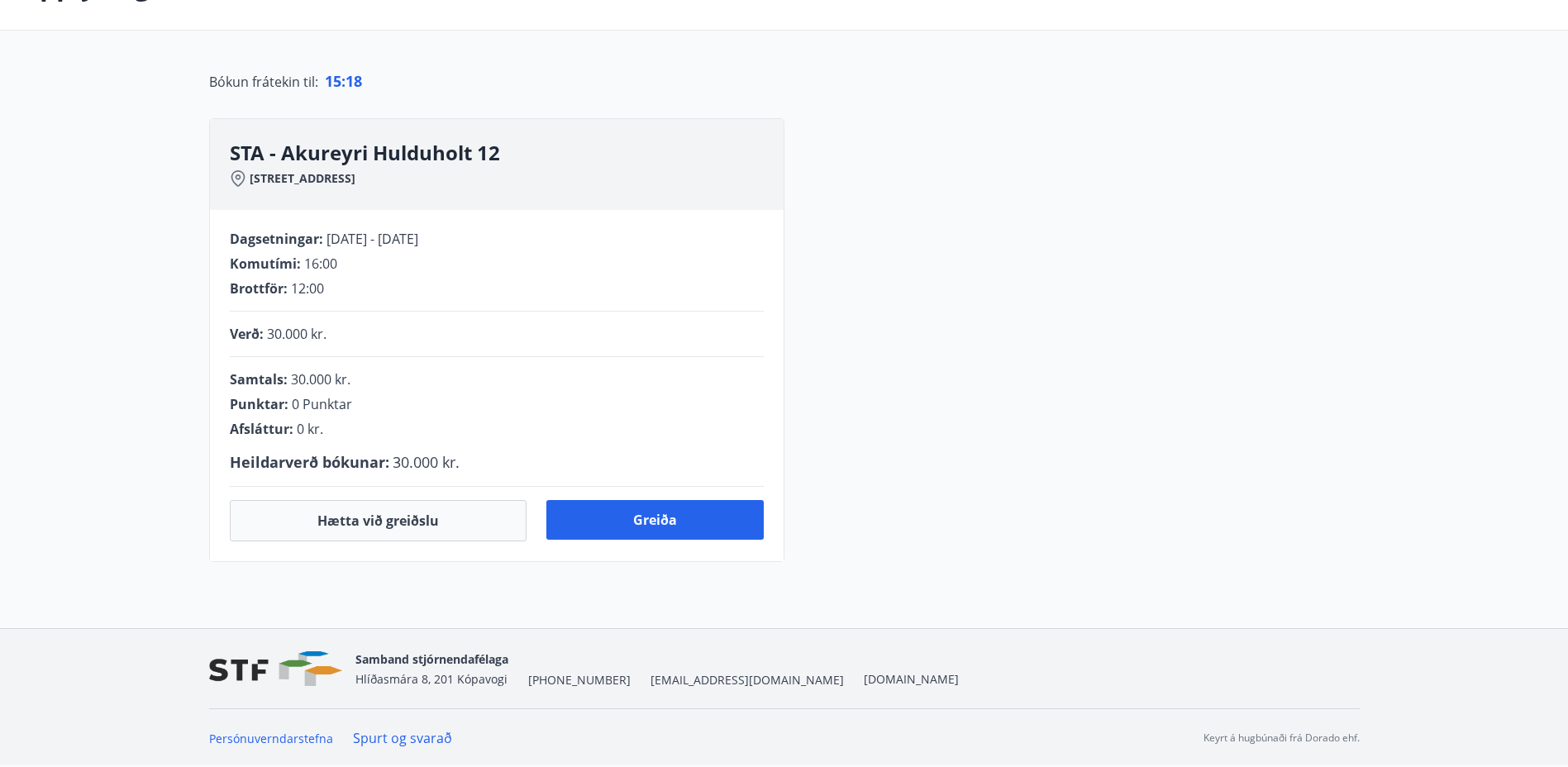
scroll to position [248, 0]
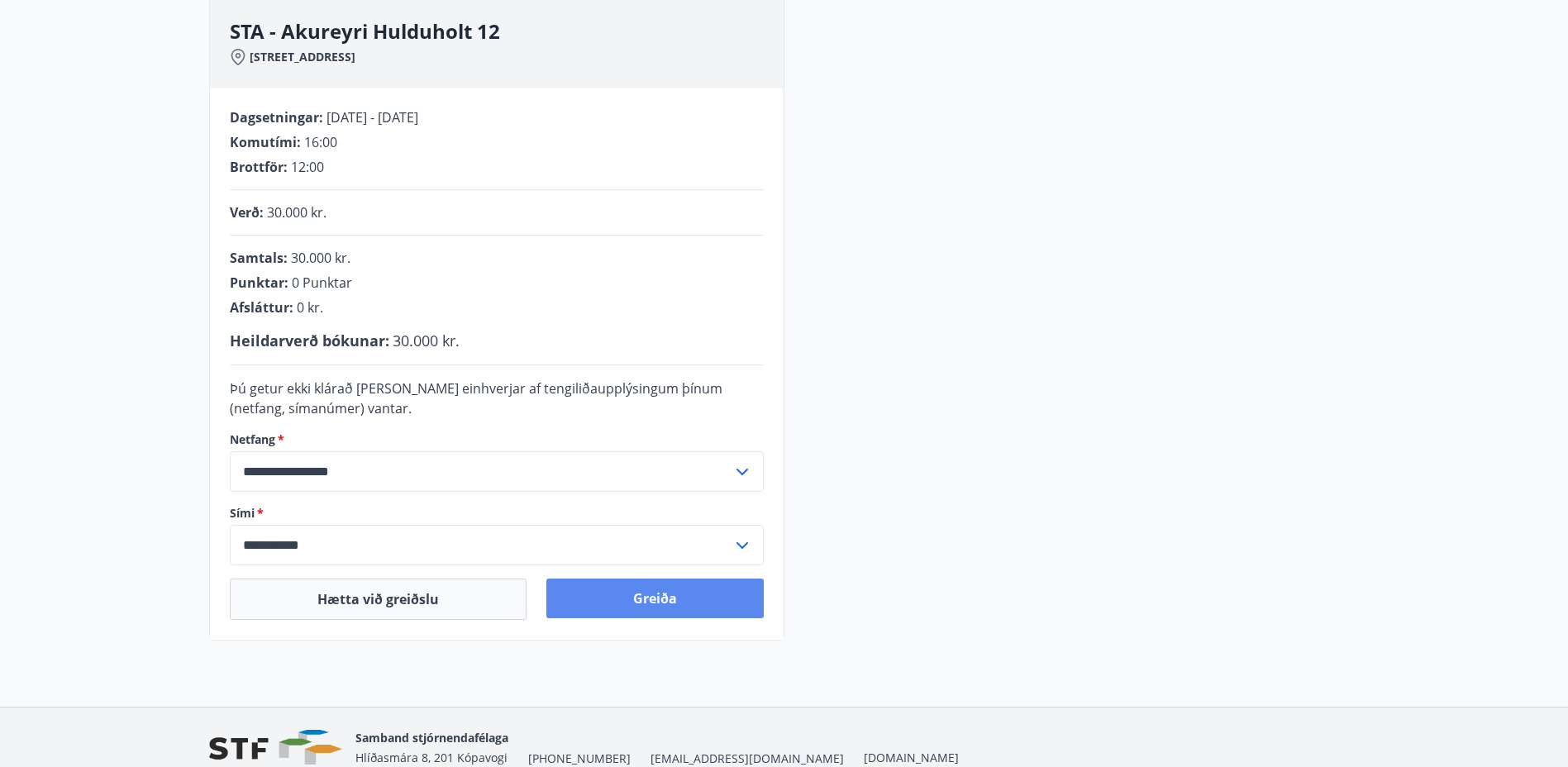
click at [645, 592] on button "Greiða" at bounding box center [655, 598] width 217 height 39
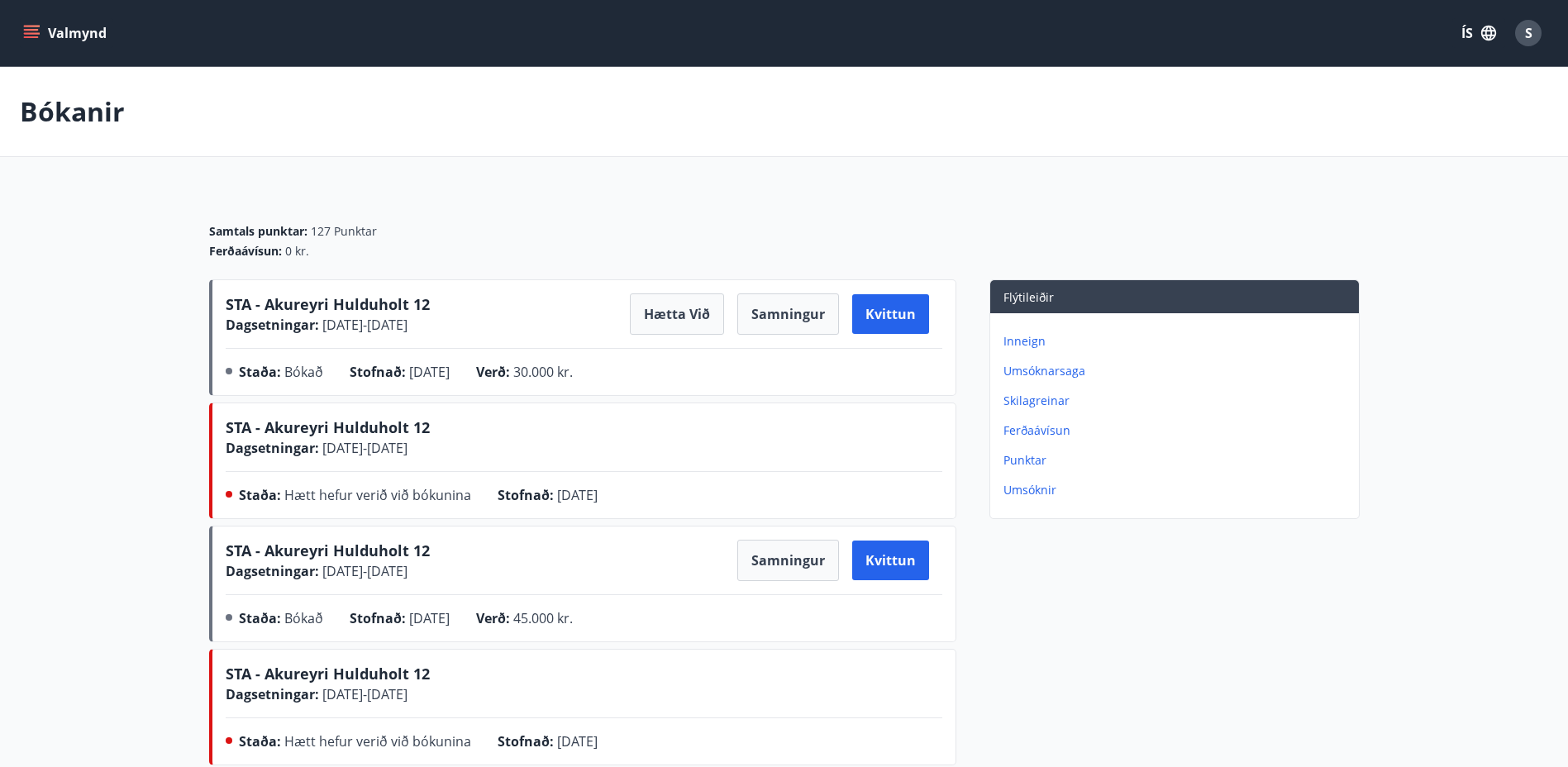
click at [1532, 33] on span "S" at bounding box center [1529, 33] width 7 height 18
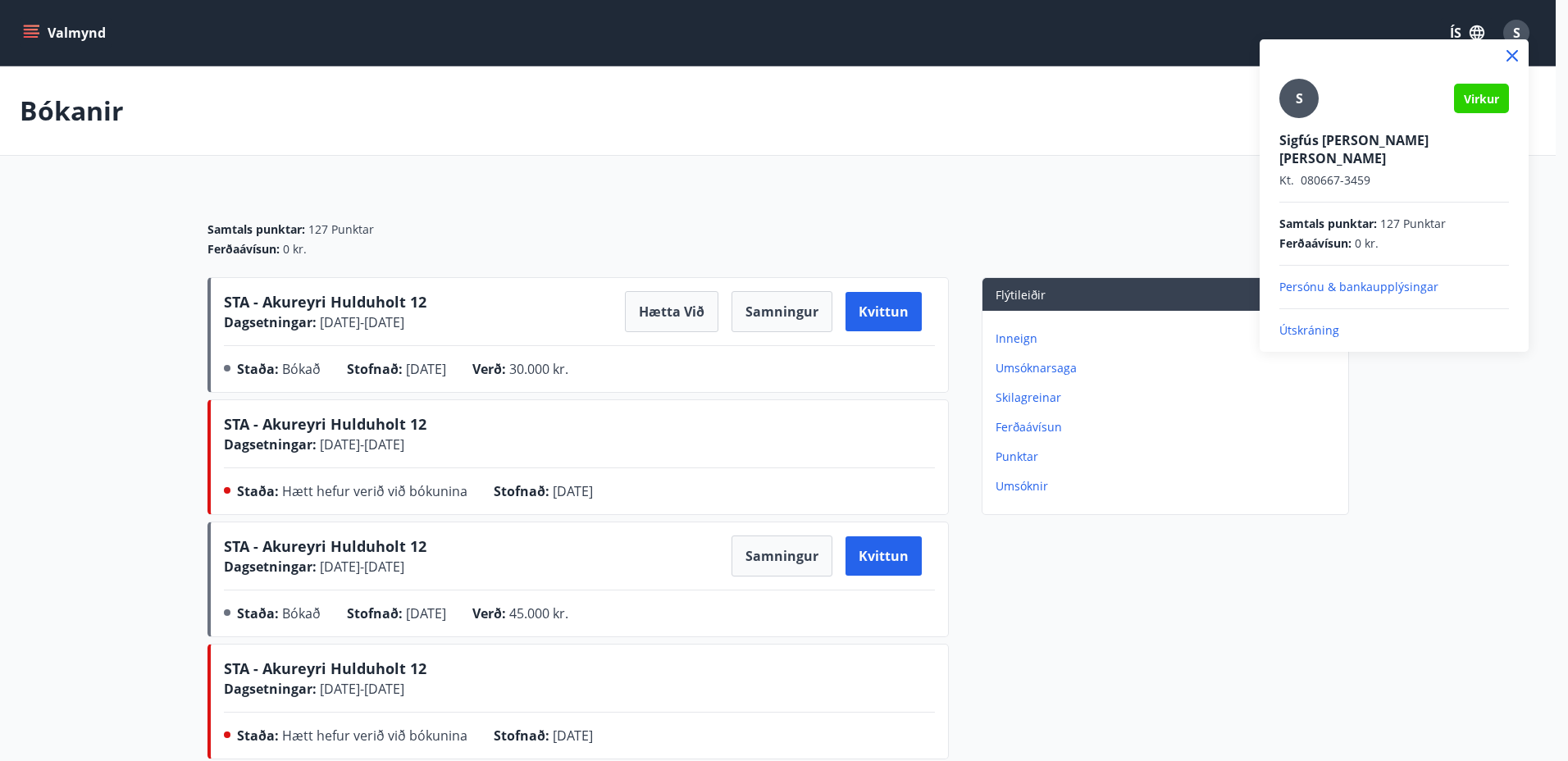
click at [1316, 322] on p "Útskráning" at bounding box center [1394, 330] width 230 height 17
